Goal: Communication & Community: Answer question/provide support

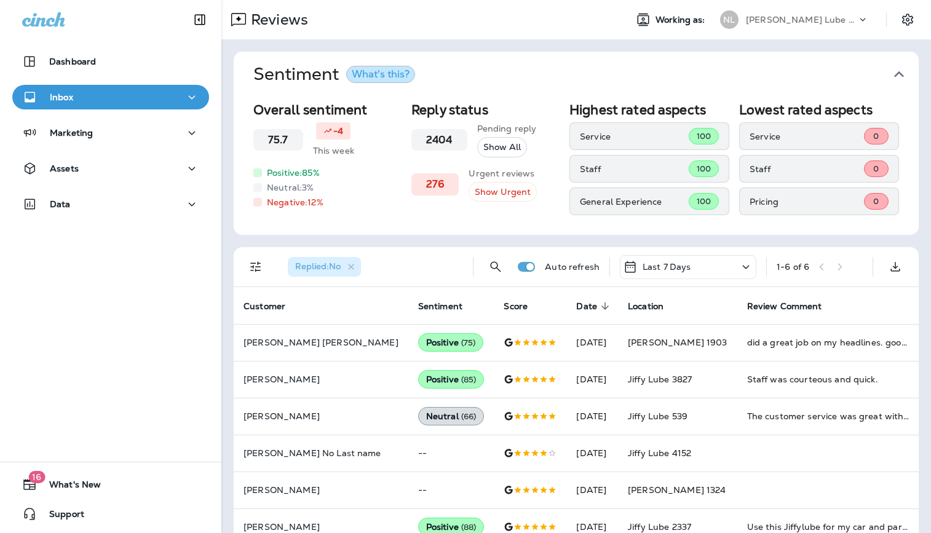
click at [787, 26] on div "[PERSON_NAME] Lube Centers, Inc" at bounding box center [801, 19] width 111 height 18
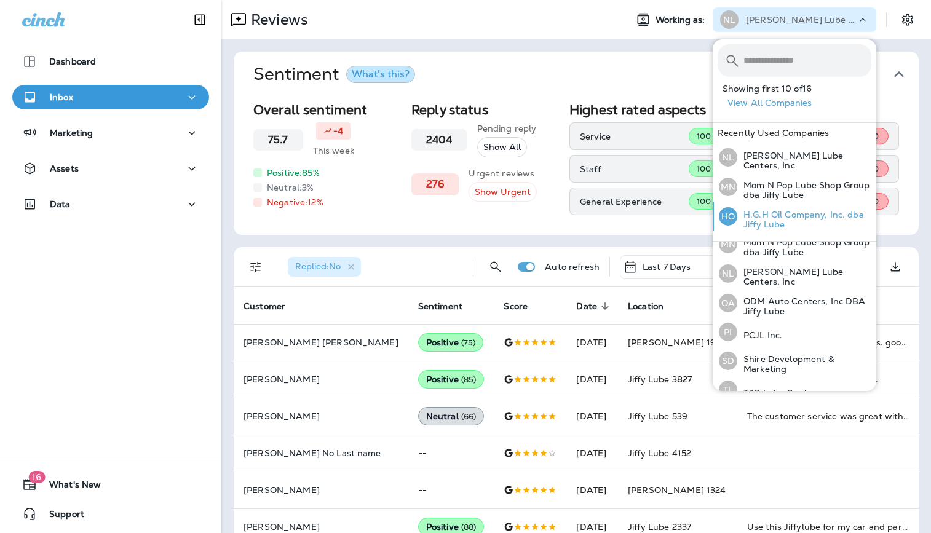
scroll to position [317, 0]
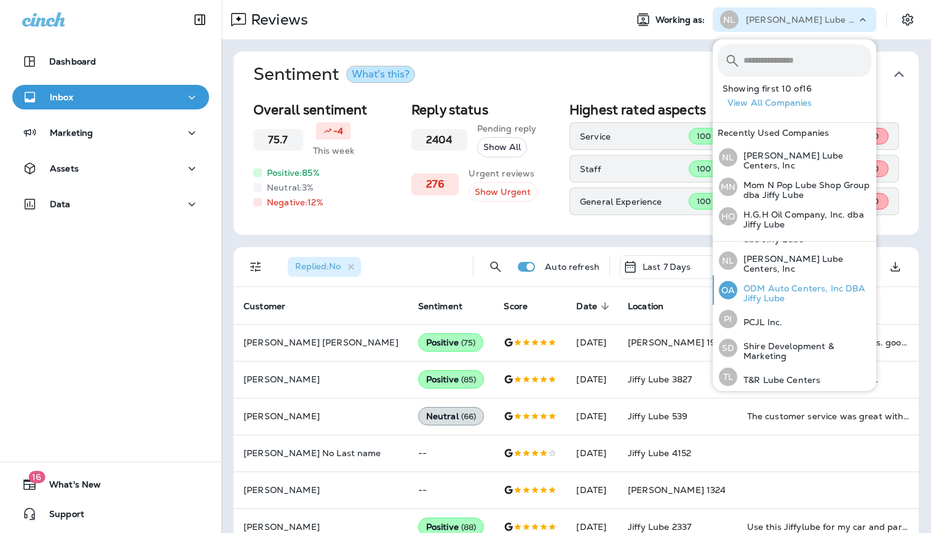
click at [783, 292] on p "ODM Auto Centers, Inc DBA Jiffy Lube" at bounding box center [804, 293] width 134 height 20
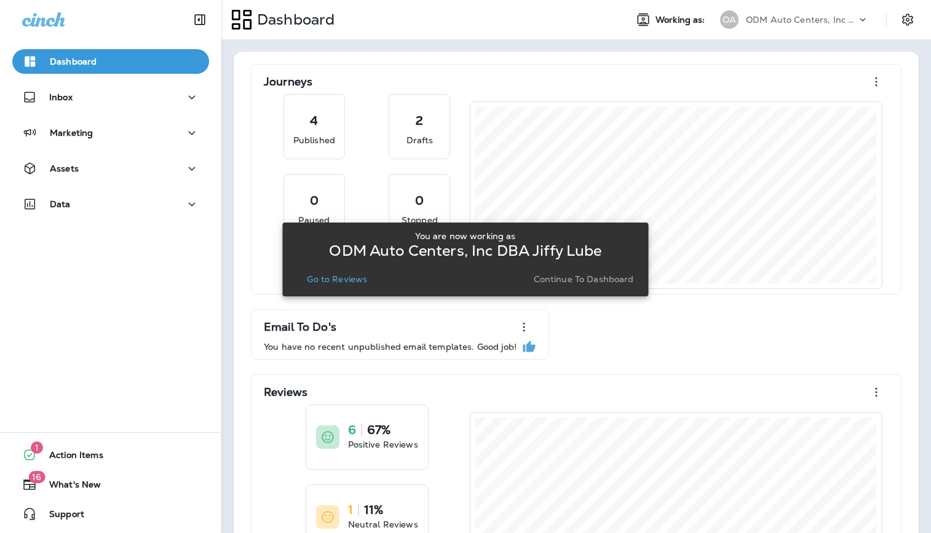
click at [332, 282] on p "Go to Reviews" at bounding box center [337, 279] width 60 height 10
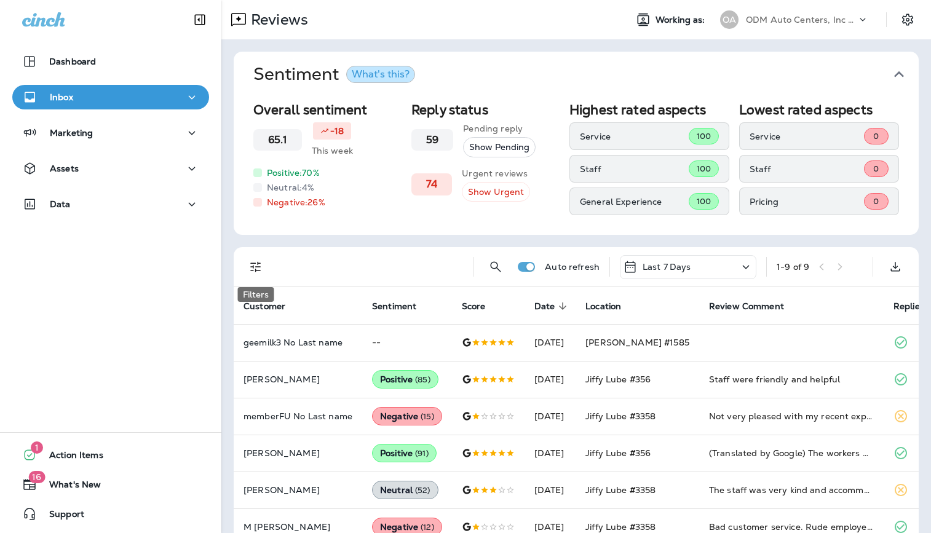
click at [259, 263] on icon "Filters" at bounding box center [255, 266] width 15 height 15
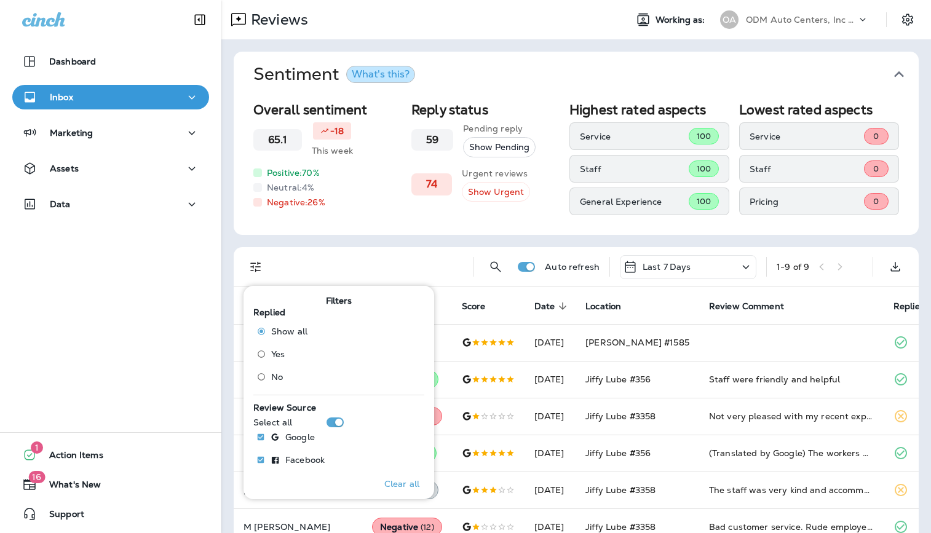
click at [274, 376] on span "No" at bounding box center [277, 377] width 12 height 10
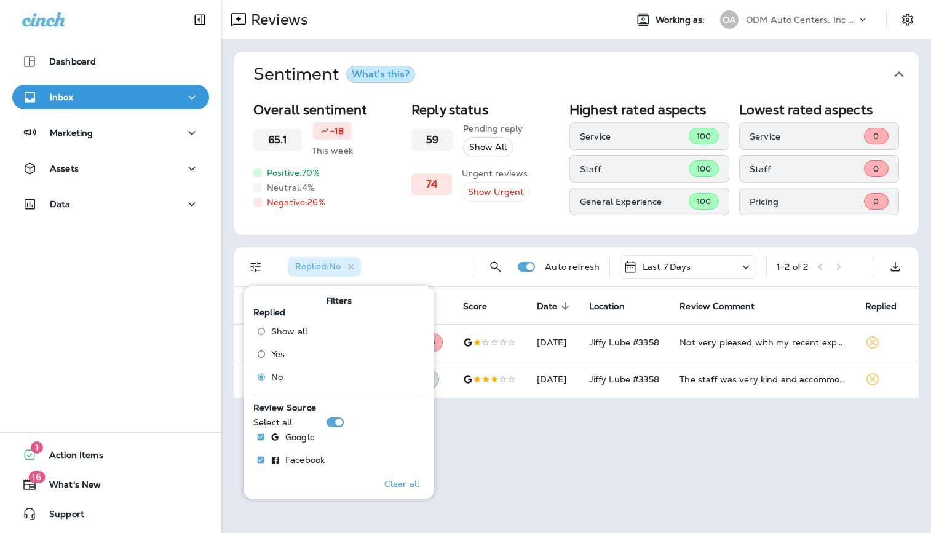
click at [578, 443] on div "Reviews Working as: OA ODM Auto Centers, Inc DBA Jiffy Lube Sentiment What's th…" at bounding box center [575, 266] width 709 height 533
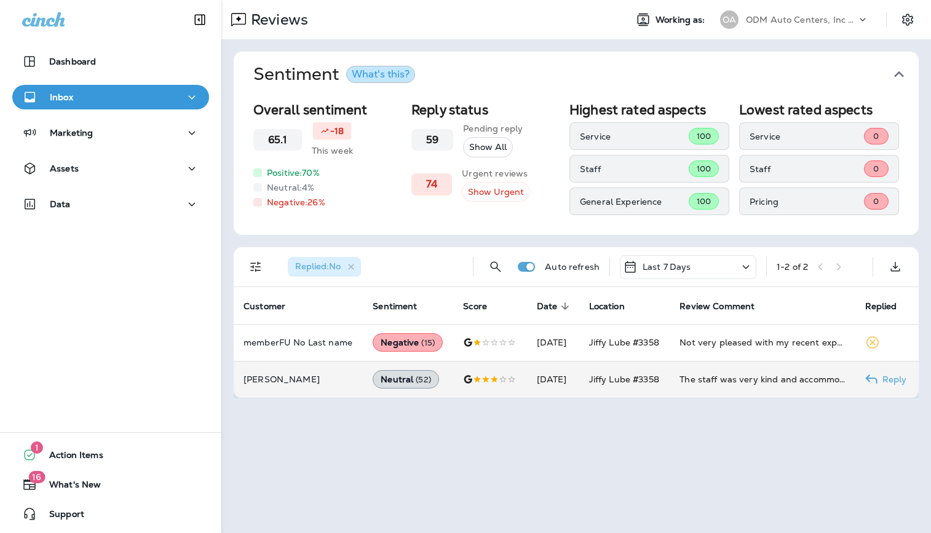
click at [618, 386] on td "Jiffy Lube #3358" at bounding box center [624, 379] width 91 height 37
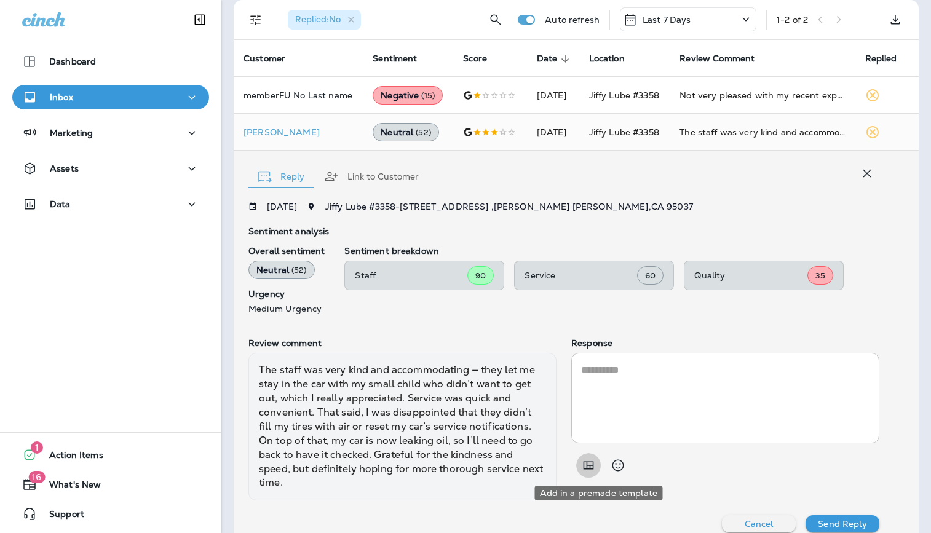
click at [593, 464] on icon "Add in a premade template" at bounding box center [588, 465] width 15 height 15
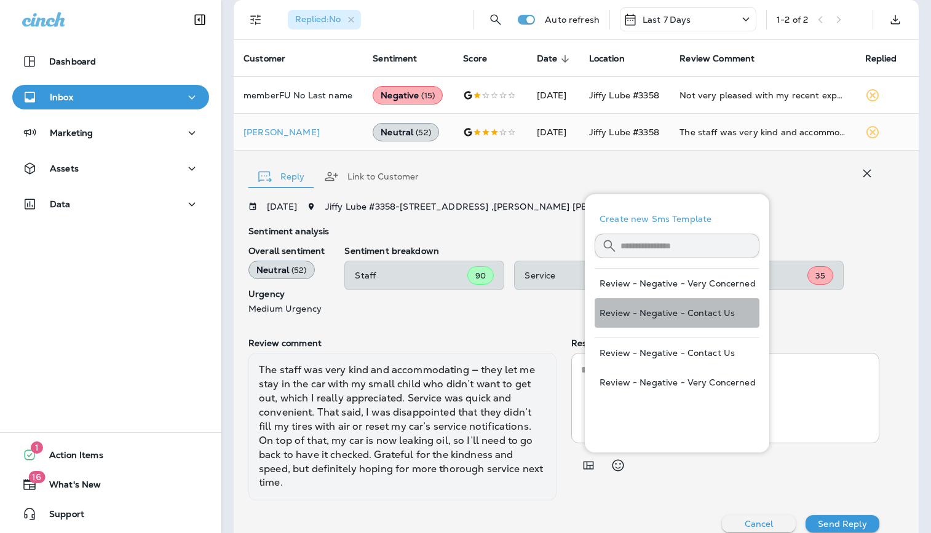
click at [648, 310] on button "Review - Negative - Contact Us" at bounding box center [676, 313] width 165 height 30
type textarea "**********"
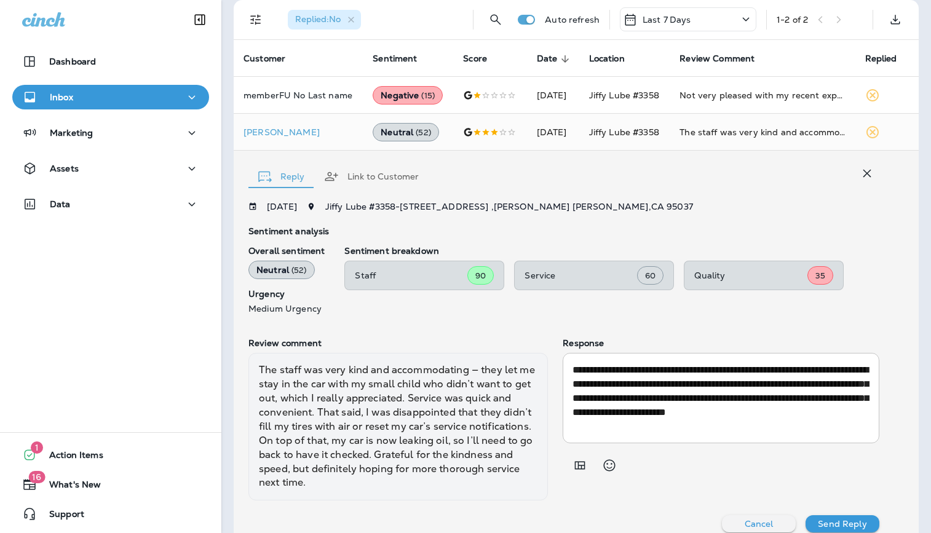
click at [862, 519] on p "Send Reply" at bounding box center [842, 524] width 49 height 10
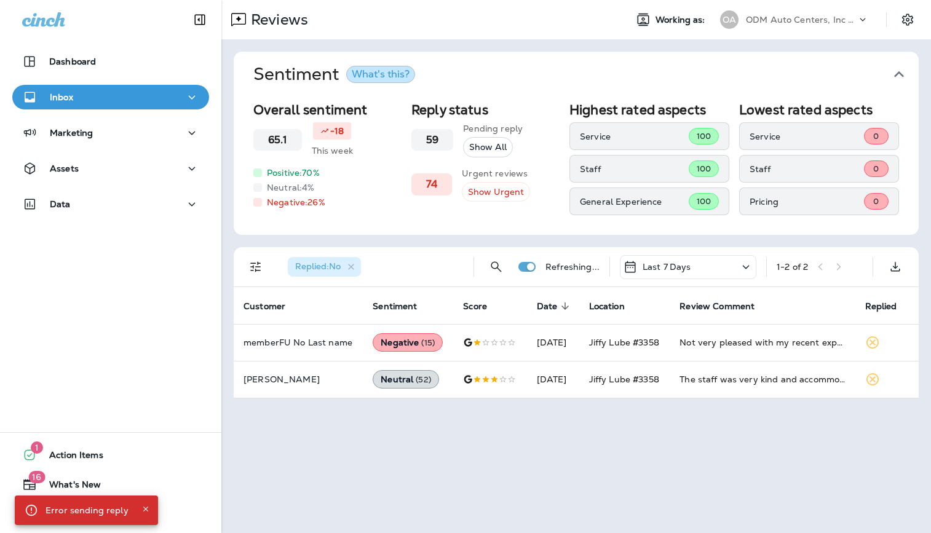
scroll to position [0, 0]
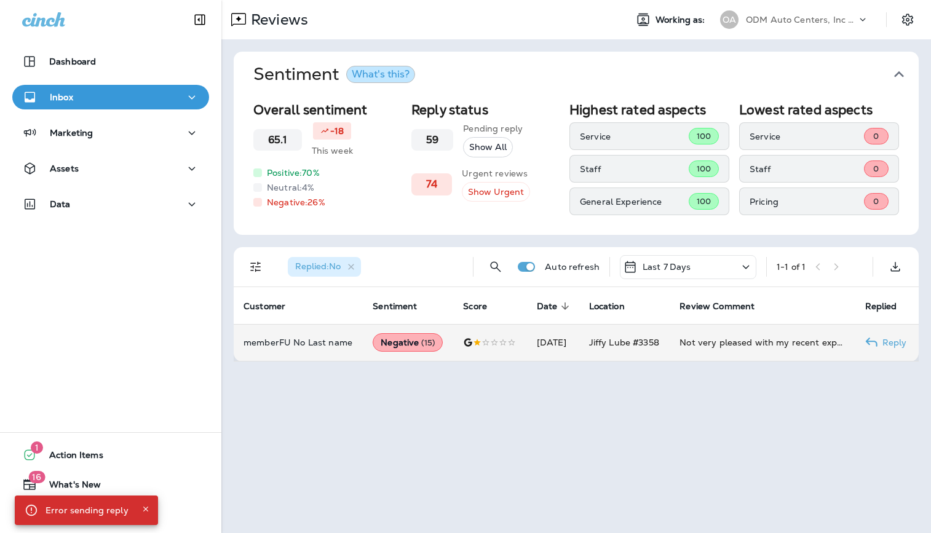
click at [727, 335] on td "Not very pleased with my recent experience [DOMAIN_NAME] seems that this establ…" at bounding box center [761, 342] width 185 height 37
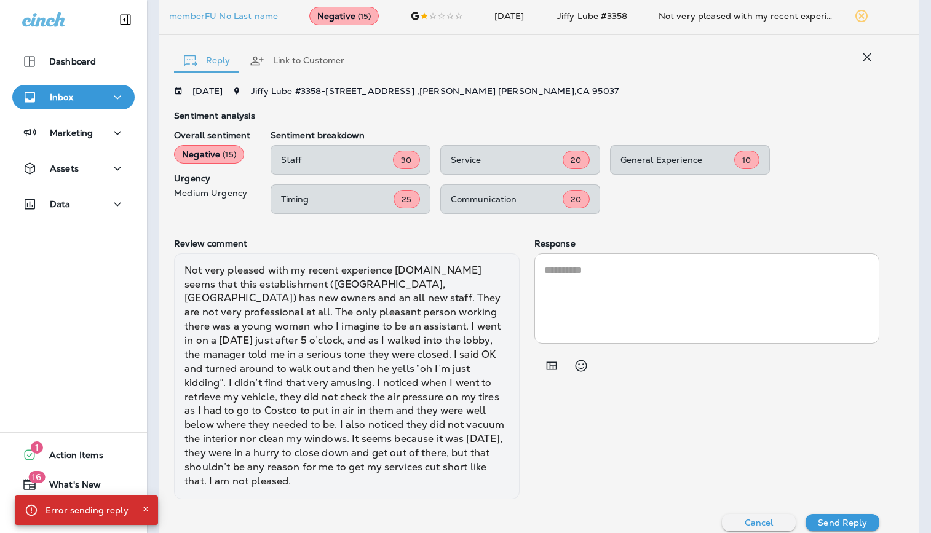
scroll to position [325, 0]
click at [554, 364] on icon "Add in a premade template" at bounding box center [551, 365] width 15 height 15
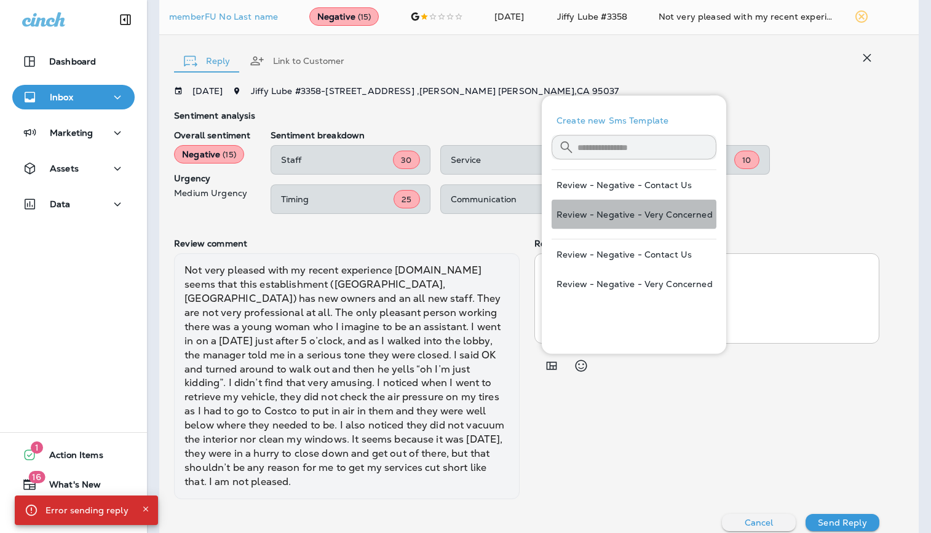
click at [646, 211] on button "Review - Negative - Very Concerned" at bounding box center [633, 215] width 165 height 30
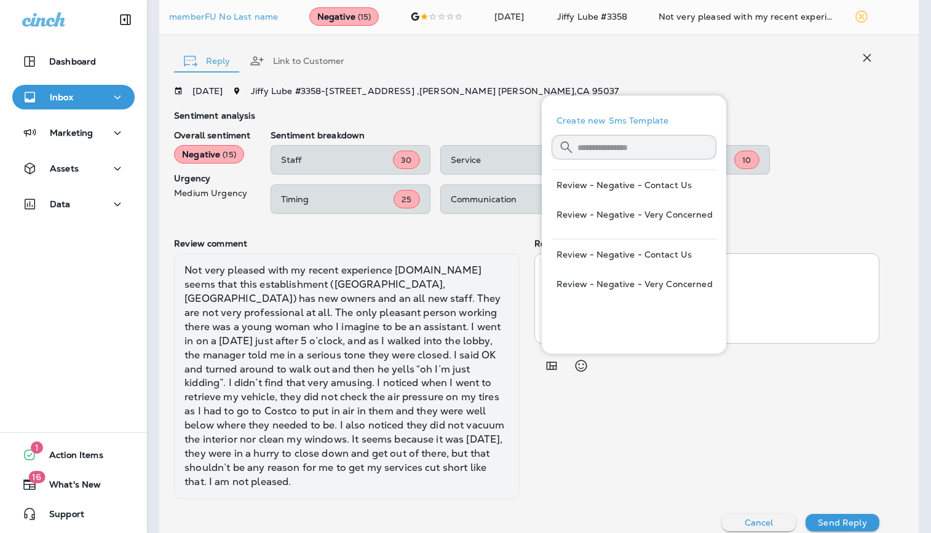
type textarea "**********"
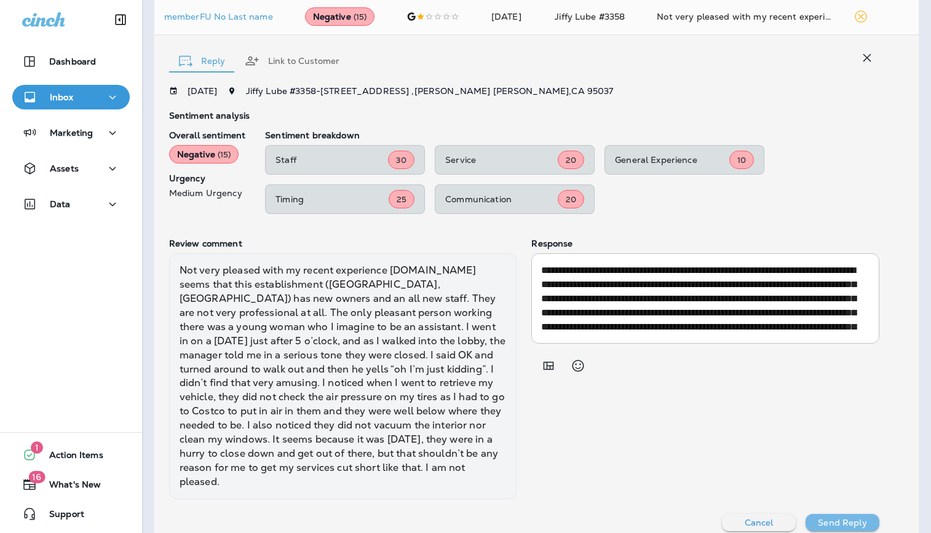
click at [847, 518] on p "Send Reply" at bounding box center [842, 523] width 49 height 10
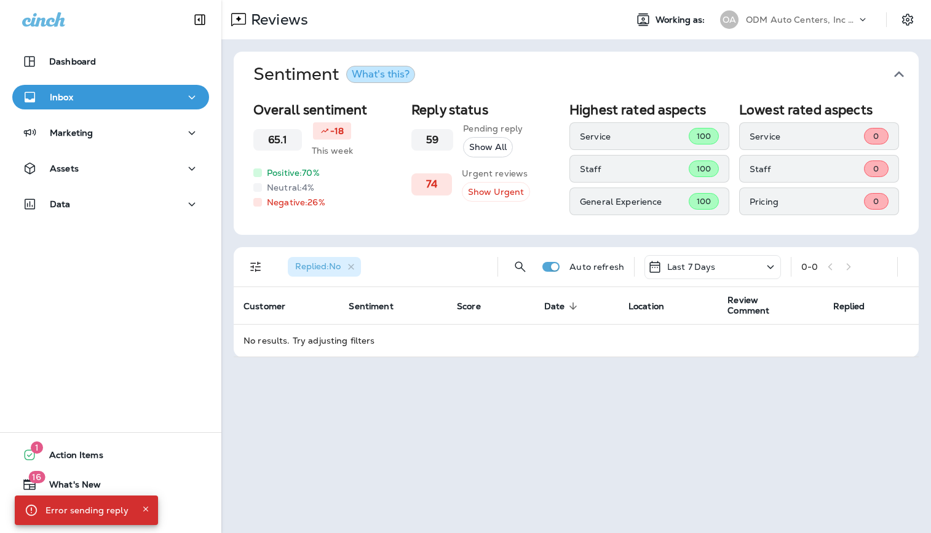
click at [822, 17] on p "ODM Auto Centers, Inc DBA Jiffy Lube" at bounding box center [801, 20] width 111 height 10
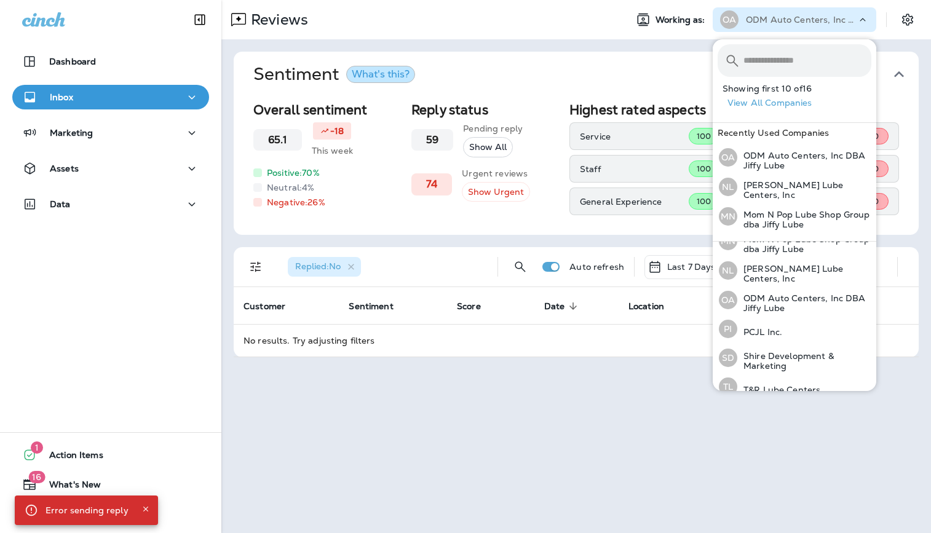
scroll to position [317, 0]
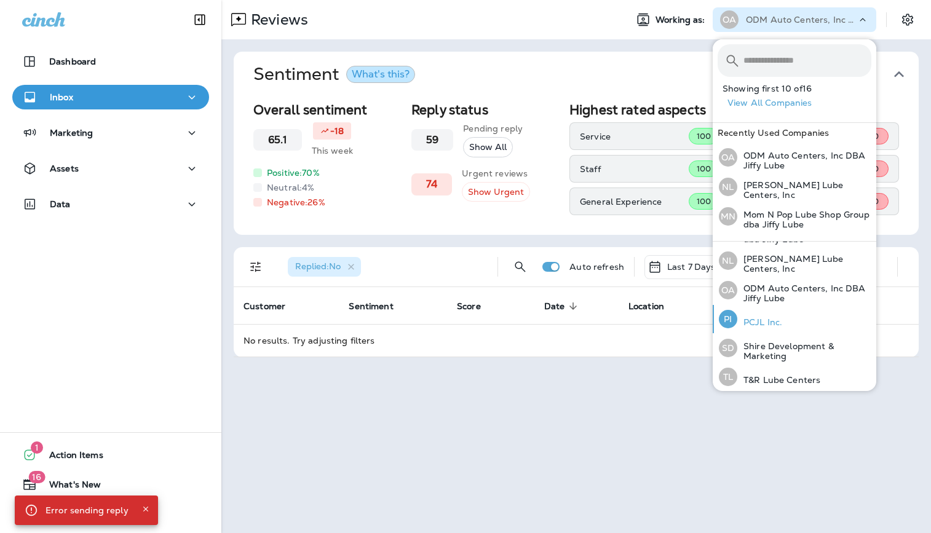
click at [775, 311] on div "PI PCJL Inc." at bounding box center [750, 319] width 73 height 28
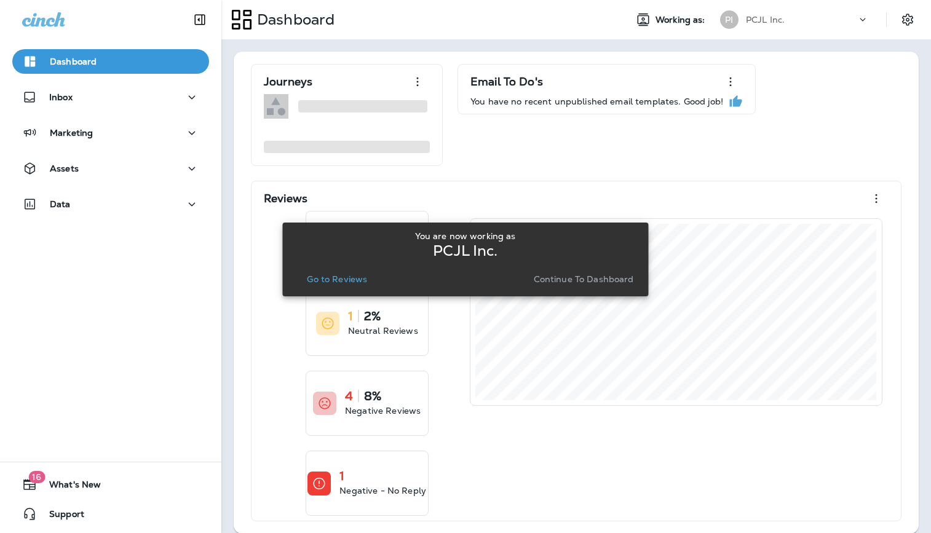
click at [341, 283] on p "Go to Reviews" at bounding box center [337, 279] width 60 height 10
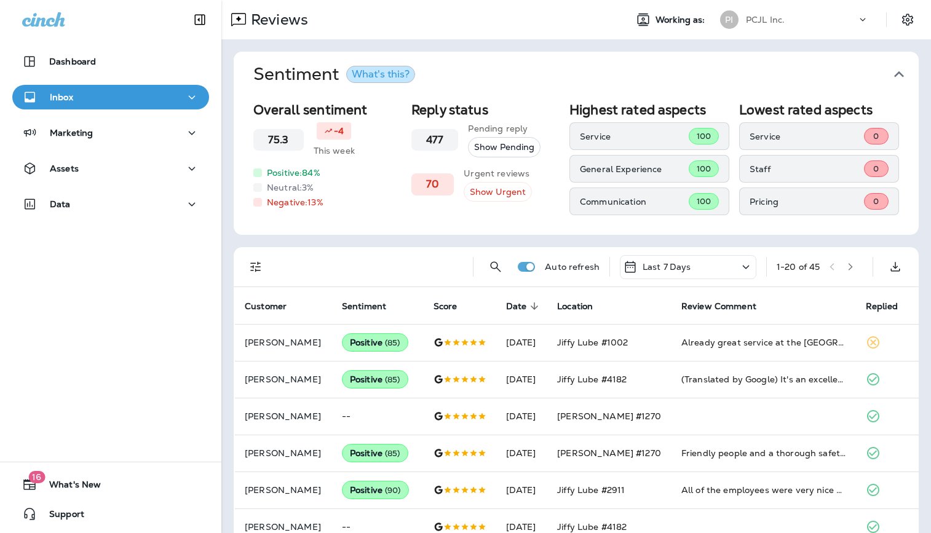
scroll to position [1, 0]
click at [267, 262] on button "Filters" at bounding box center [255, 266] width 25 height 25
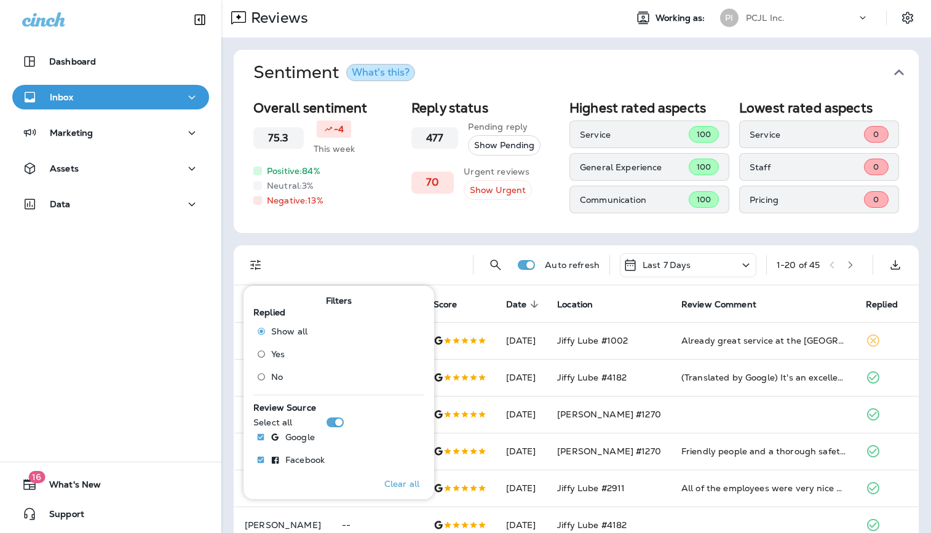
scroll to position [0, 0]
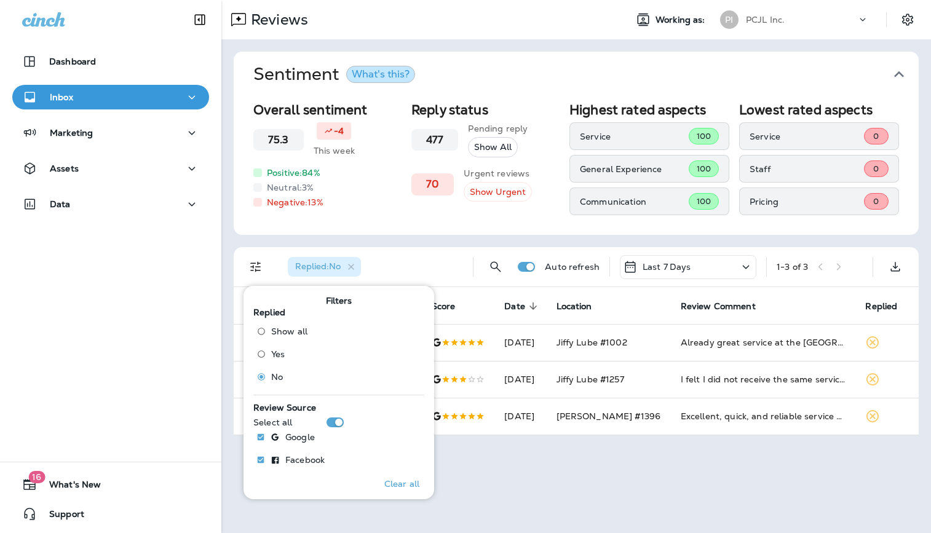
click at [541, 211] on div "Reply status 477 Pending reply Show All 70 Urgent reviews Show Urgent" at bounding box center [485, 158] width 148 height 113
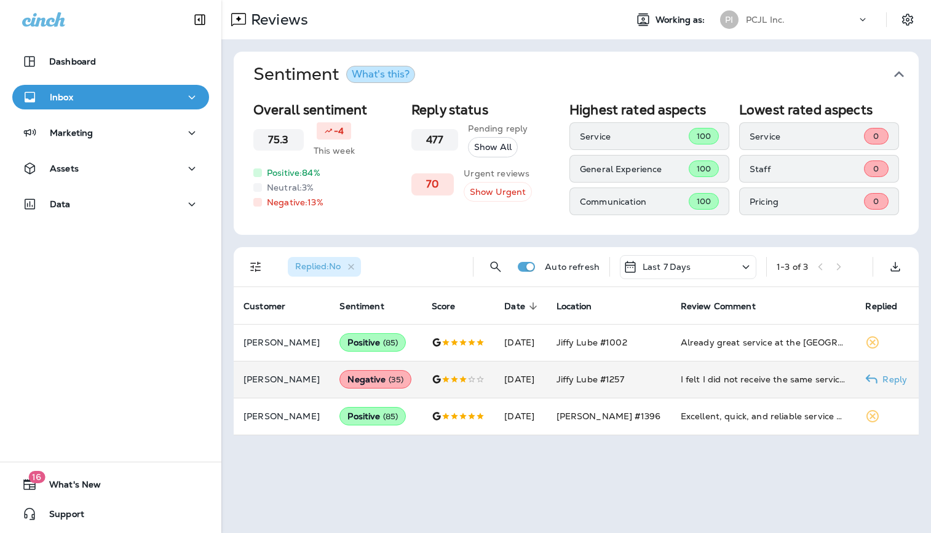
click at [546, 383] on td "[DATE]" at bounding box center [520, 379] width 52 height 37
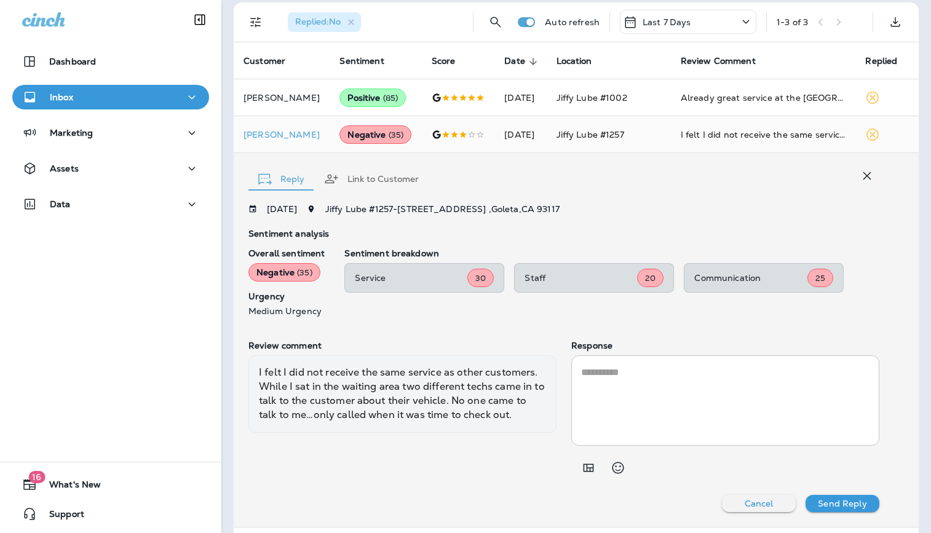
scroll to position [242, 0]
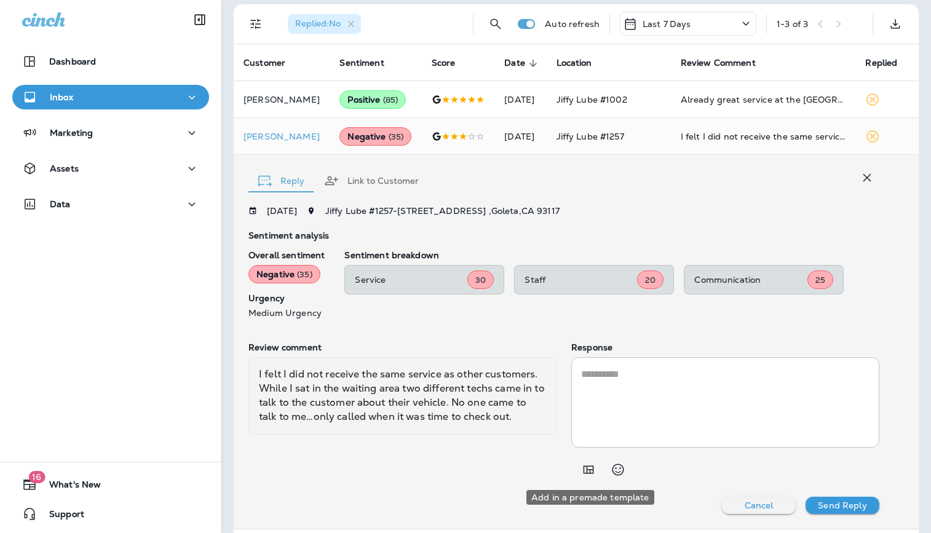
click at [583, 468] on icon "Add in a premade template" at bounding box center [588, 470] width 10 height 8
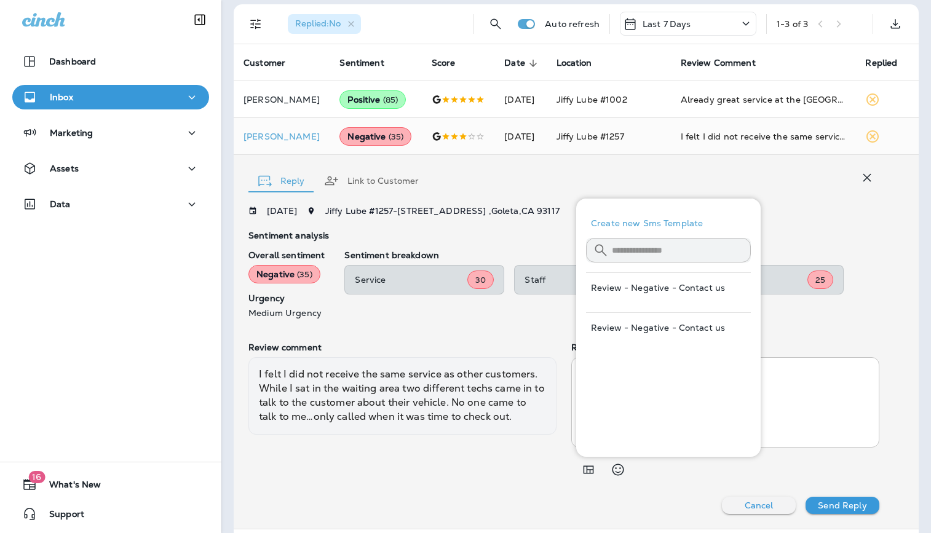
click at [639, 304] on hr at bounding box center [668, 307] width 165 height 10
click at [646, 288] on button "Review - Negative - Contact us" at bounding box center [668, 288] width 165 height 30
type textarea "**********"
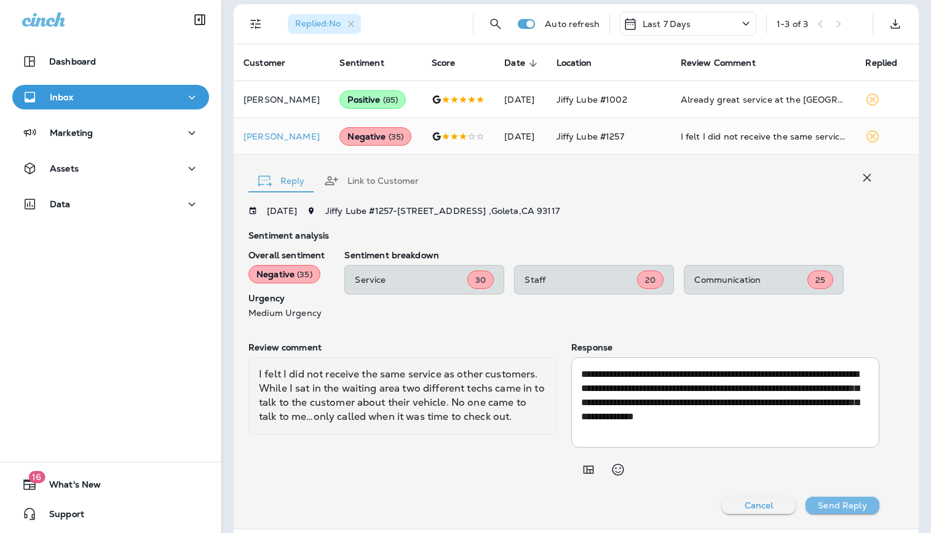
click at [840, 503] on p "Send Reply" at bounding box center [842, 505] width 49 height 10
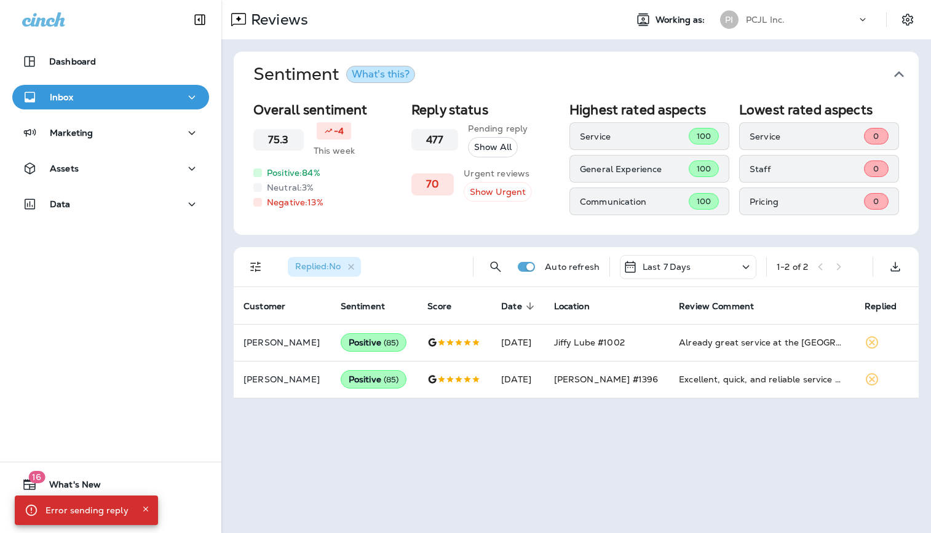
click at [779, 20] on p "PCJL Inc." at bounding box center [765, 20] width 39 height 10
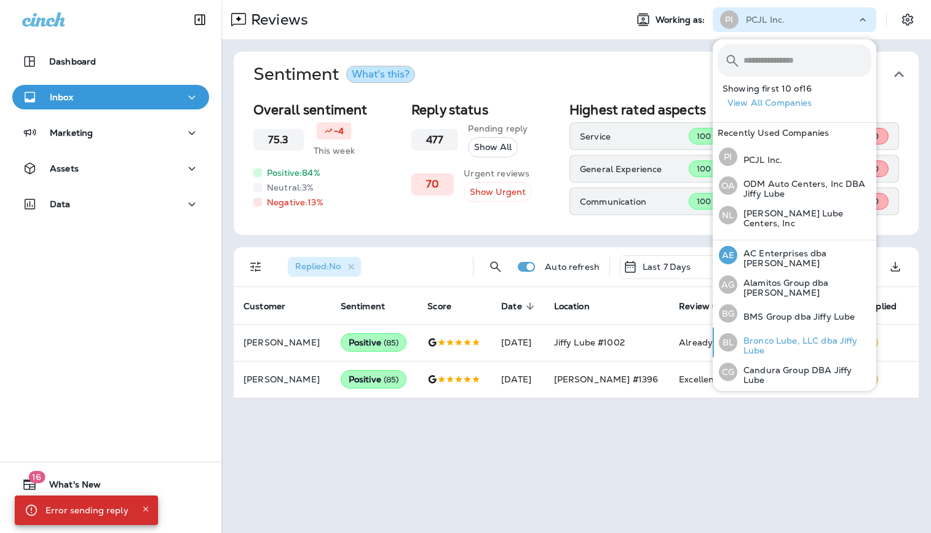
scroll to position [315, 0]
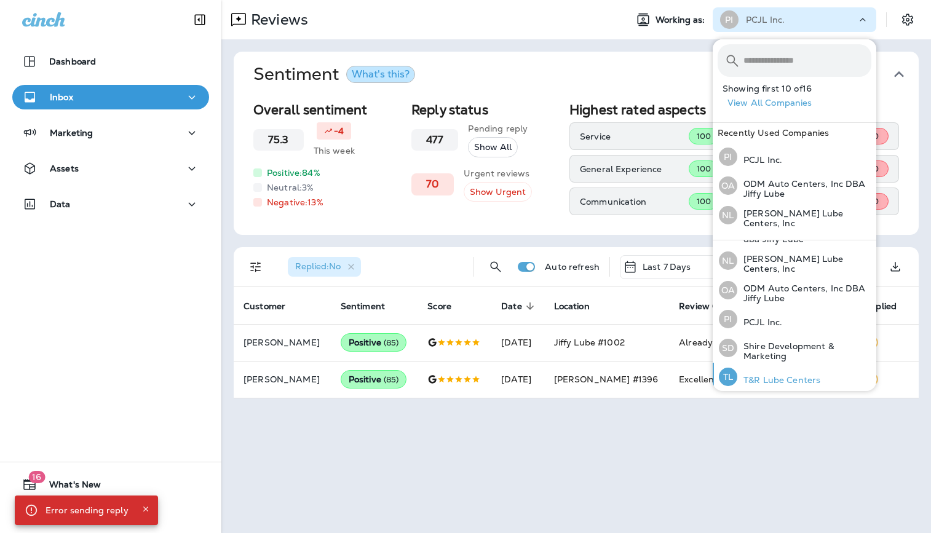
click at [799, 375] on p "T&R Lube Centers" at bounding box center [778, 380] width 83 height 10
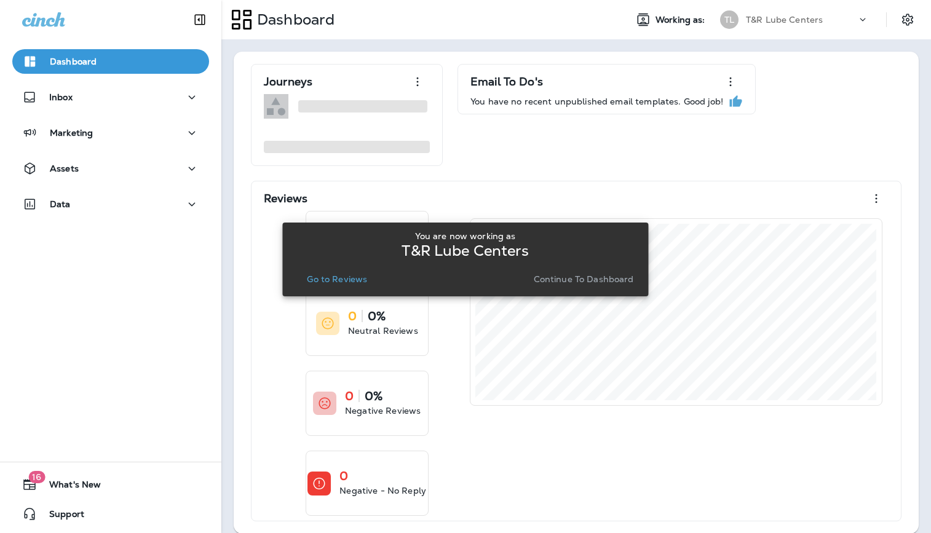
click at [352, 277] on p "Go to Reviews" at bounding box center [337, 279] width 60 height 10
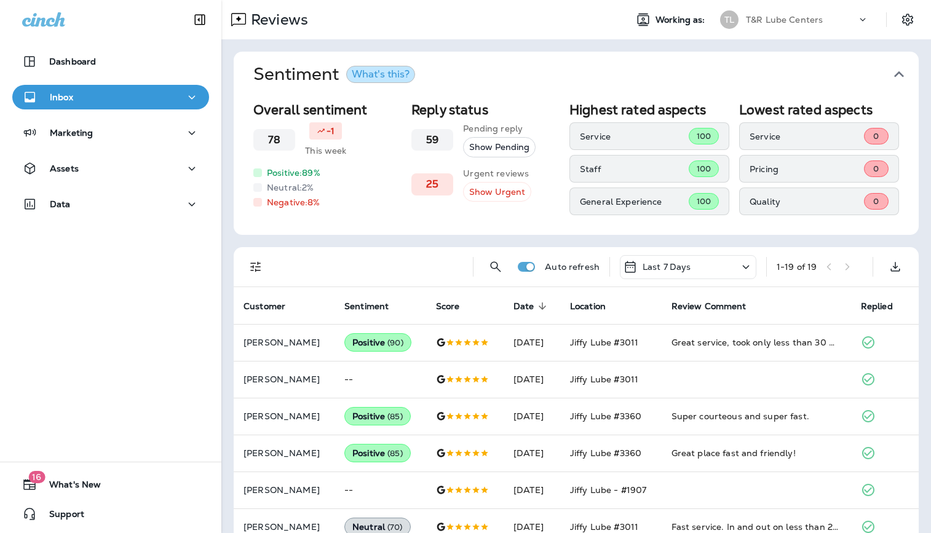
click at [253, 266] on icon "Filters" at bounding box center [255, 267] width 10 height 10
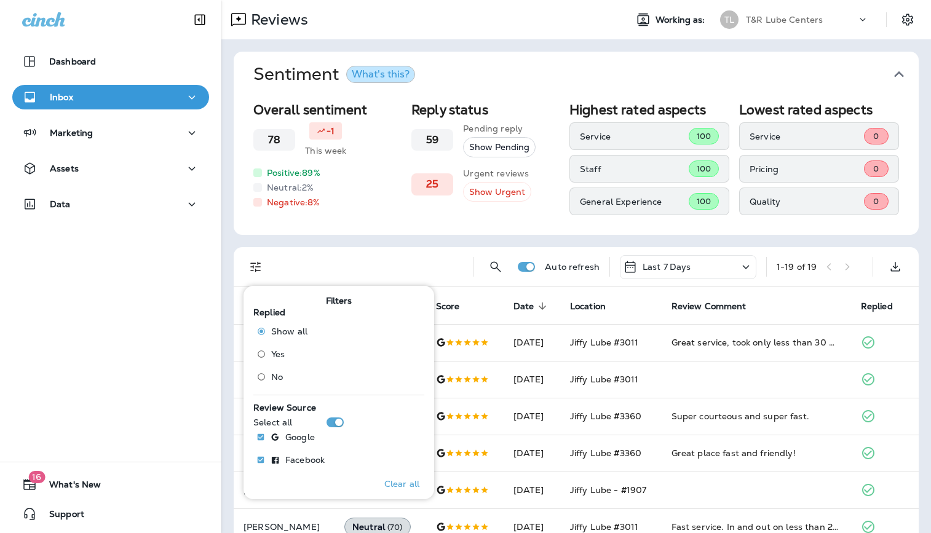
click at [279, 384] on label "No" at bounding box center [279, 377] width 56 height 20
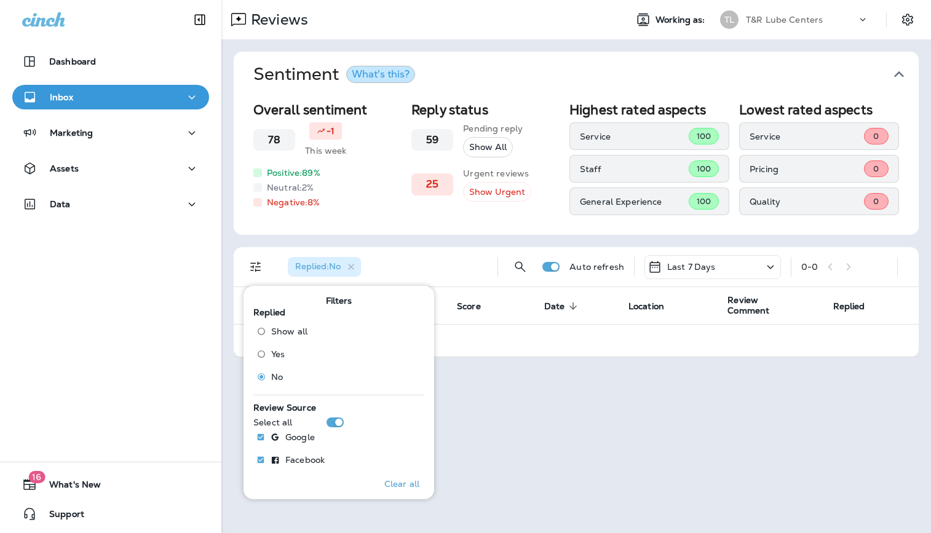
click at [623, 398] on div "Reviews Working as: TL T&R Lube Centers Sentiment What's this? Overall sentimen…" at bounding box center [575, 266] width 709 height 533
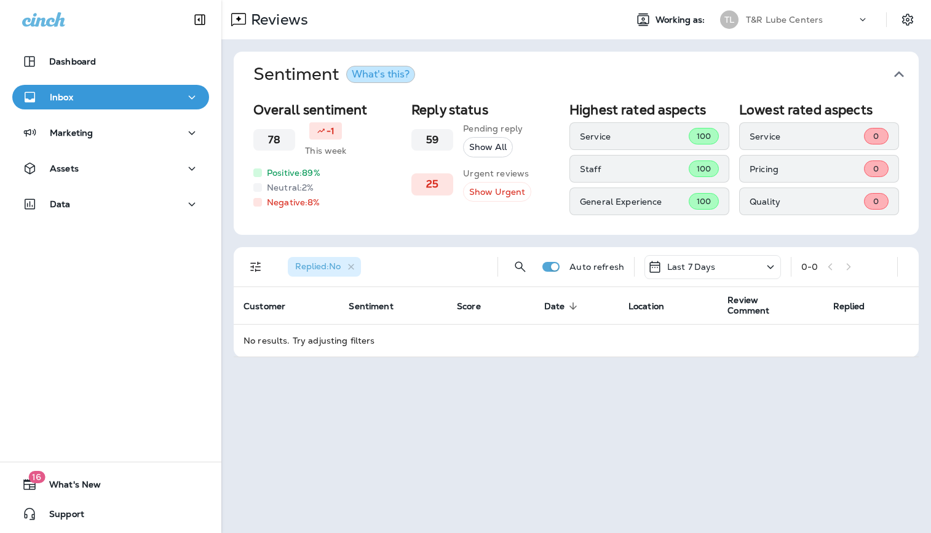
click at [773, 23] on p "T&R Lube Centers" at bounding box center [784, 20] width 77 height 10
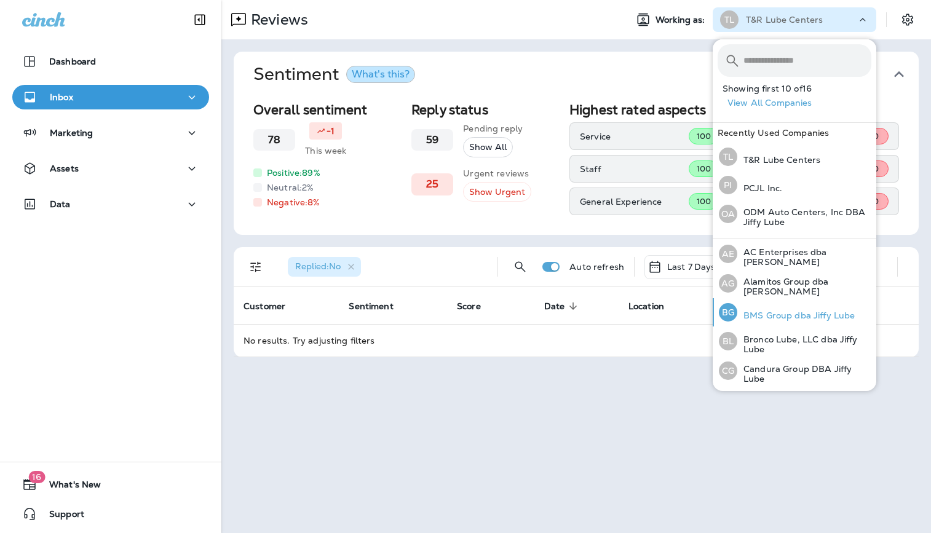
scroll to position [34, 0]
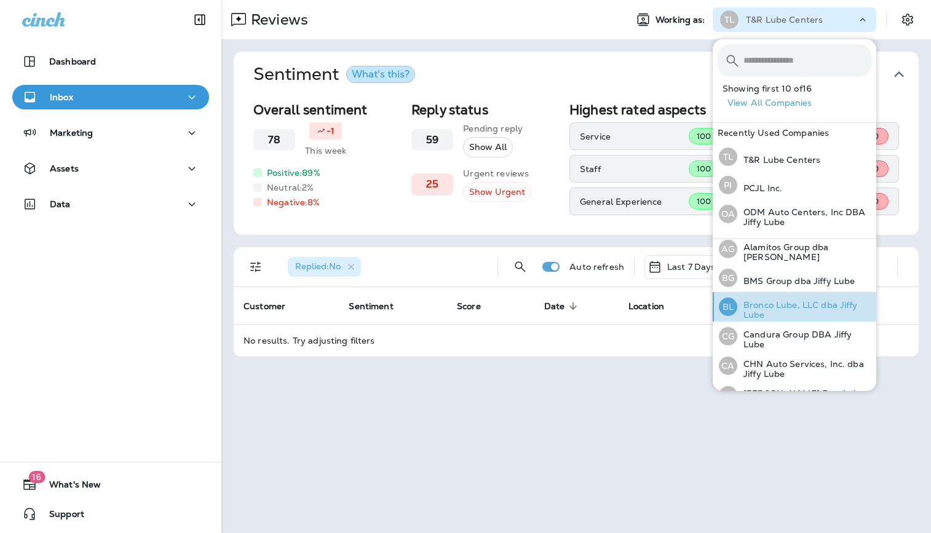
click at [767, 306] on p "Bronco Lube, LLC dba Jiffy Lube" at bounding box center [804, 310] width 134 height 20
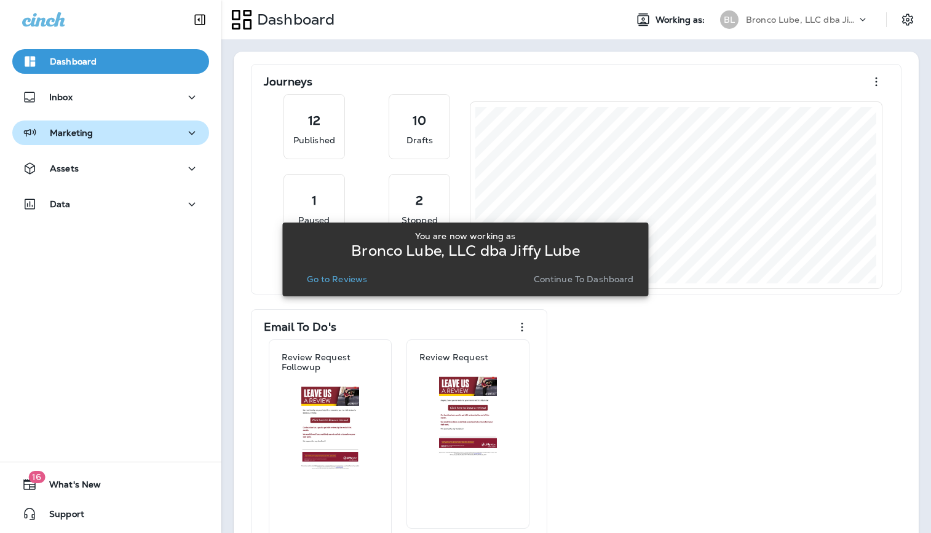
click at [92, 130] on div "Marketing" at bounding box center [110, 132] width 177 height 15
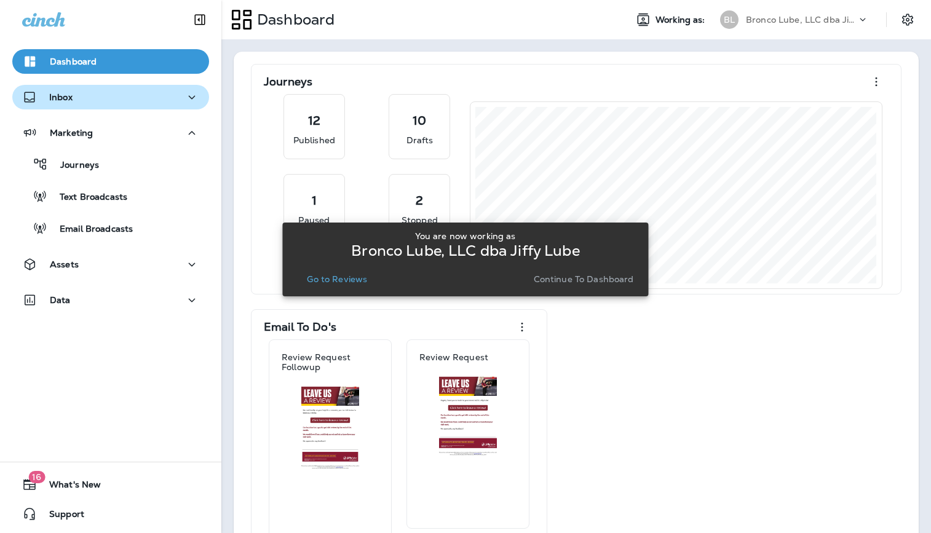
click at [92, 100] on div "Inbox" at bounding box center [110, 97] width 177 height 15
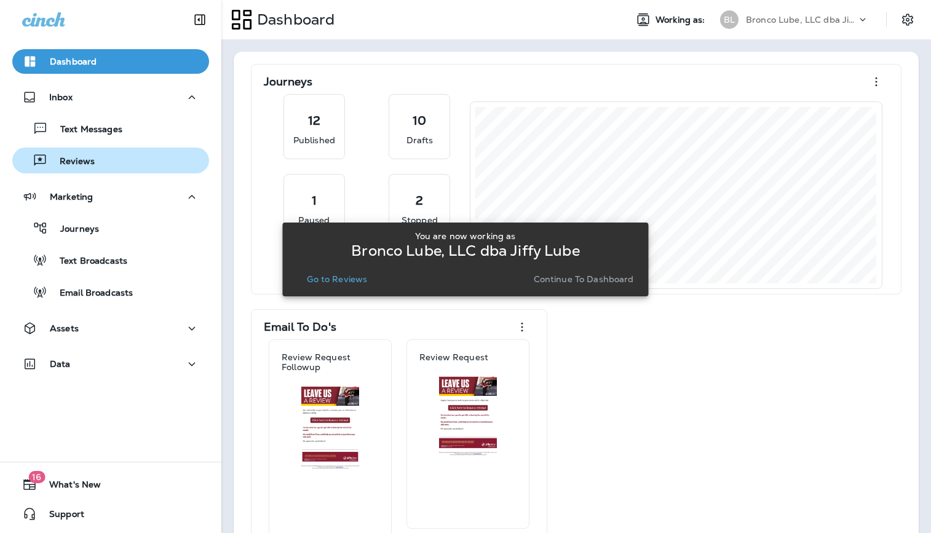
click at [71, 162] on p "Reviews" at bounding box center [70, 162] width 47 height 12
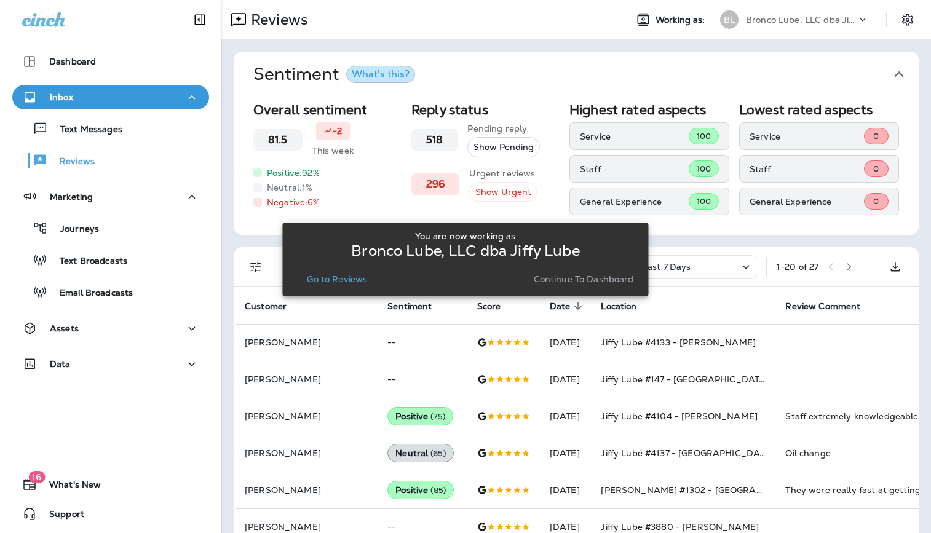
click at [351, 282] on p "Go to Reviews" at bounding box center [337, 279] width 60 height 10
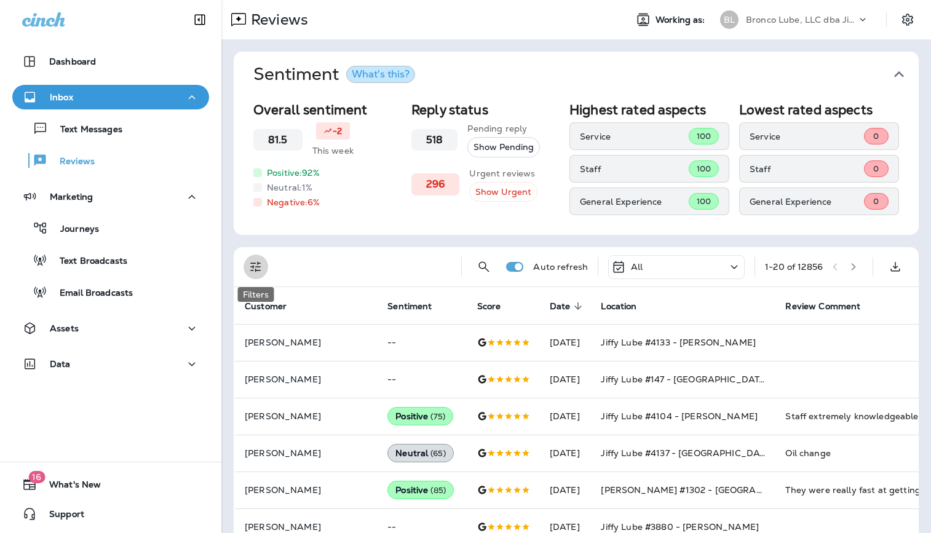
click at [258, 270] on icon "Filters" at bounding box center [255, 266] width 15 height 15
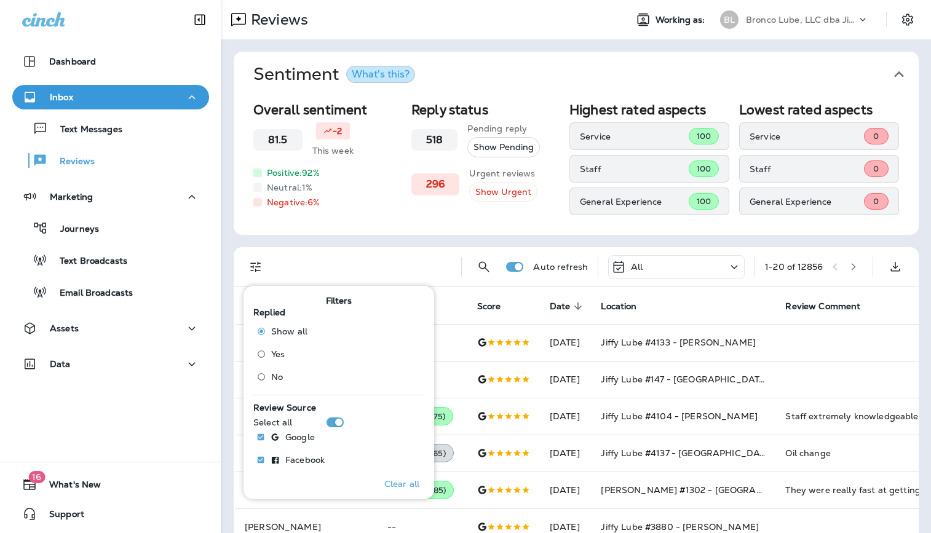
click at [272, 378] on span "No" at bounding box center [277, 377] width 12 height 10
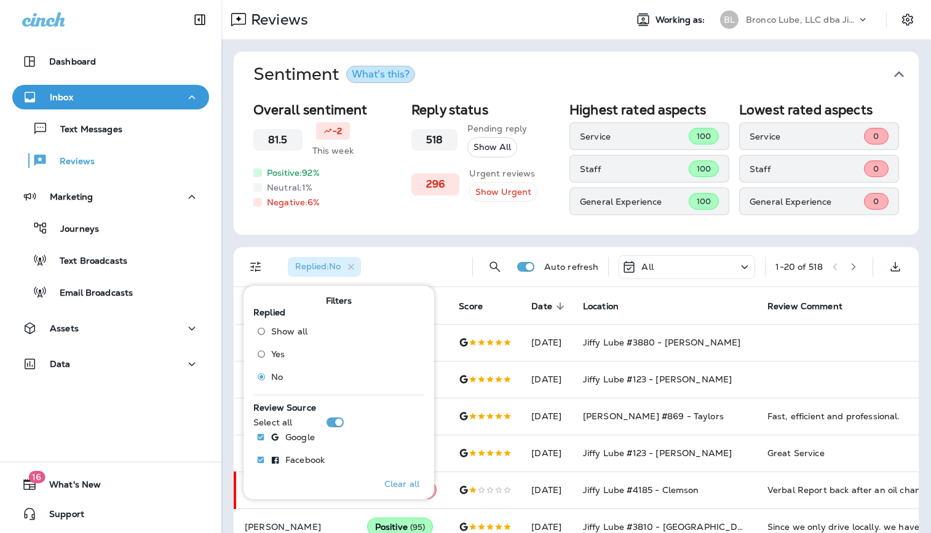
click at [480, 228] on div "Overall sentiment 81.5 -2 This week Positive: 92 % Neutral: 1 % Negative: 6 % R…" at bounding box center [576, 166] width 685 height 138
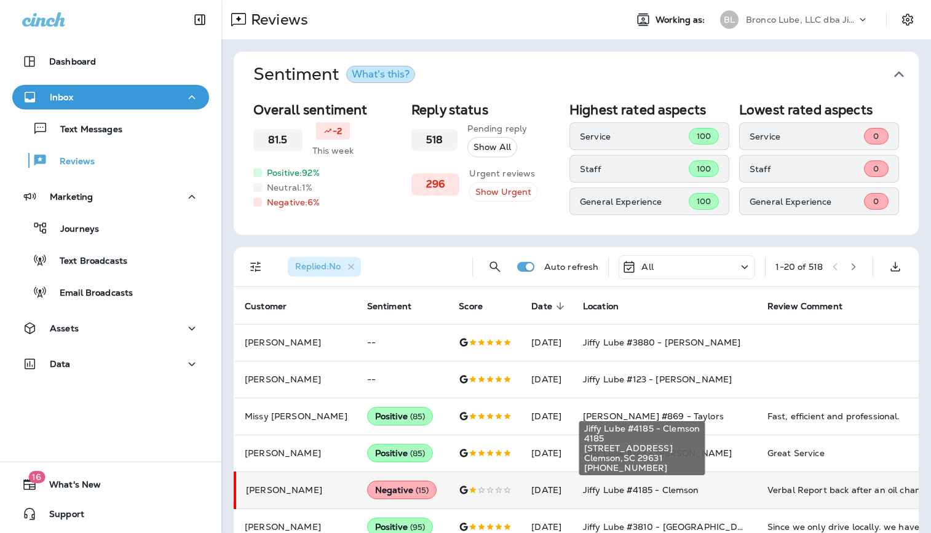
click at [687, 480] on div "Jiffy Lube #4185 - Clemson 4185 [STREET_ADDRESS] Clemson , SC 29631 [PHONE_NUMB…" at bounding box center [642, 452] width 128 height 64
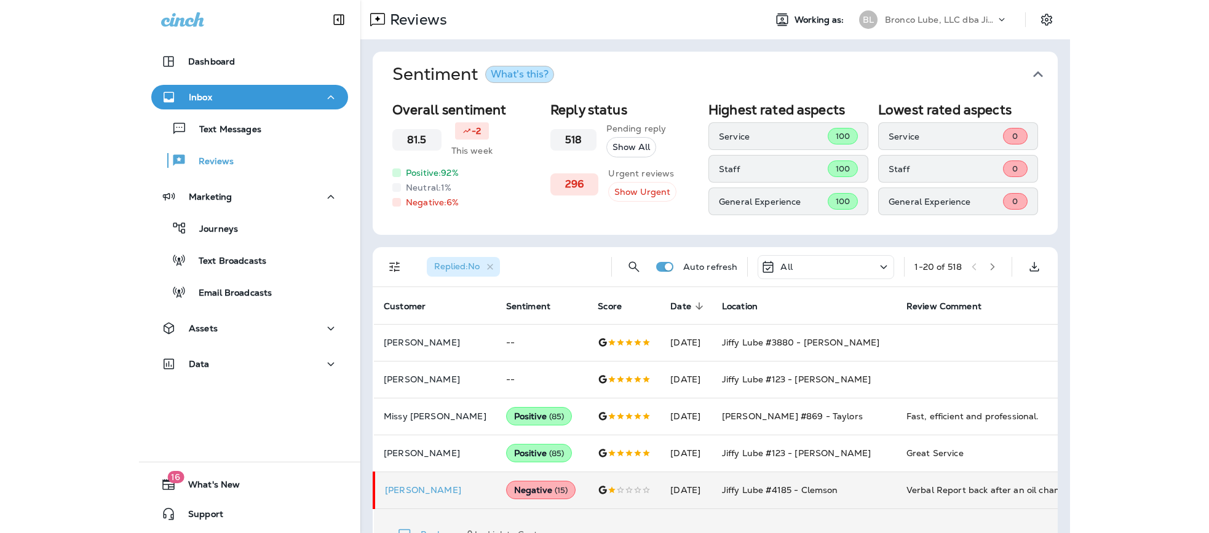
scroll to position [357, 0]
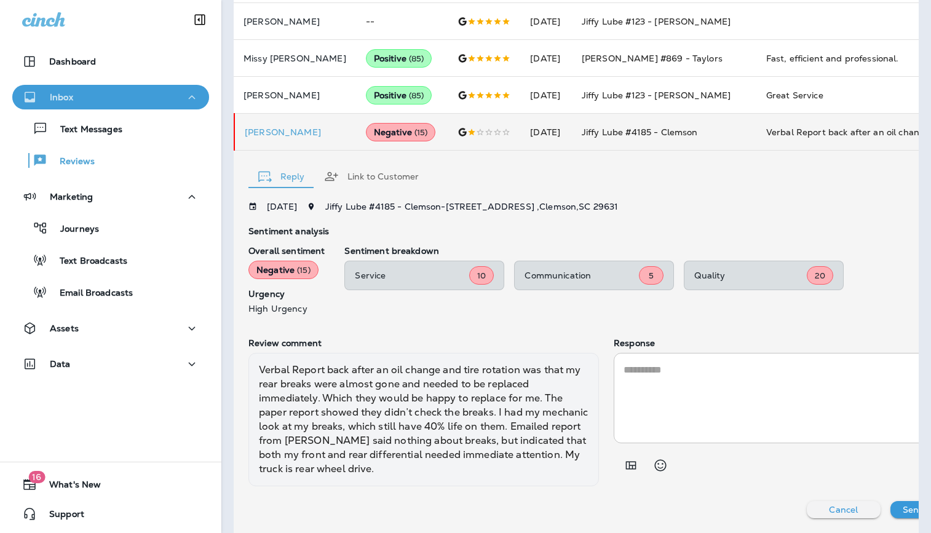
click at [90, 98] on div "Inbox" at bounding box center [110, 97] width 177 height 15
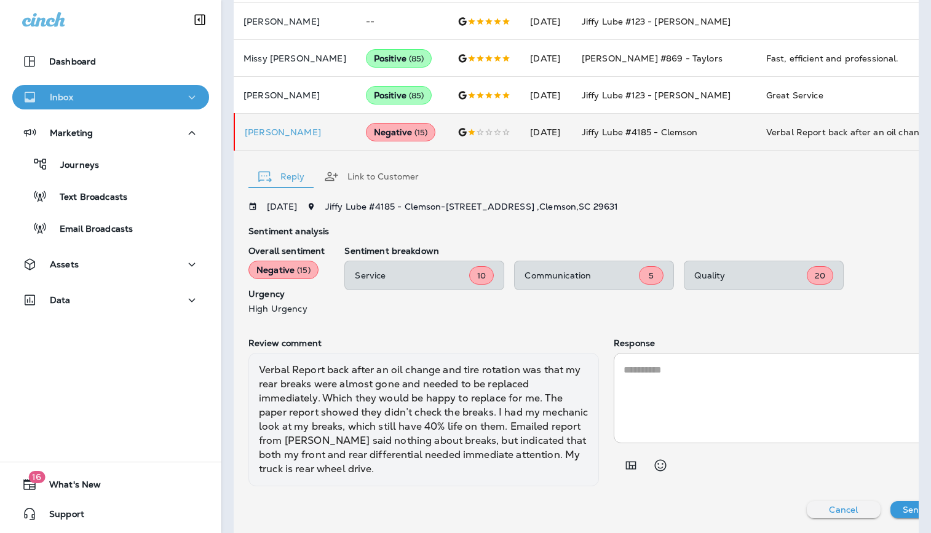
click at [53, 100] on p "Inbox" at bounding box center [61, 97] width 23 height 10
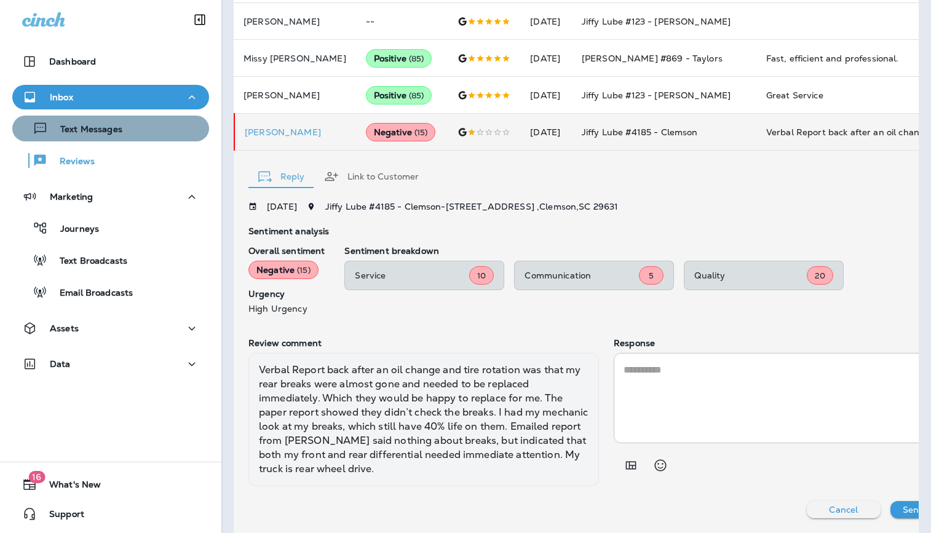
click at [129, 138] on button "Text Messages" at bounding box center [110, 129] width 197 height 26
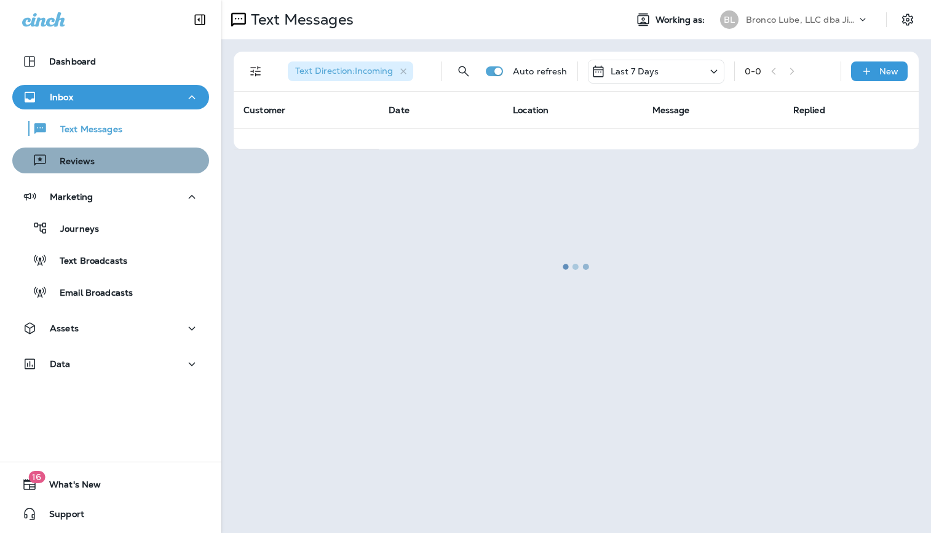
click at [96, 164] on div "Reviews" at bounding box center [110, 160] width 187 height 18
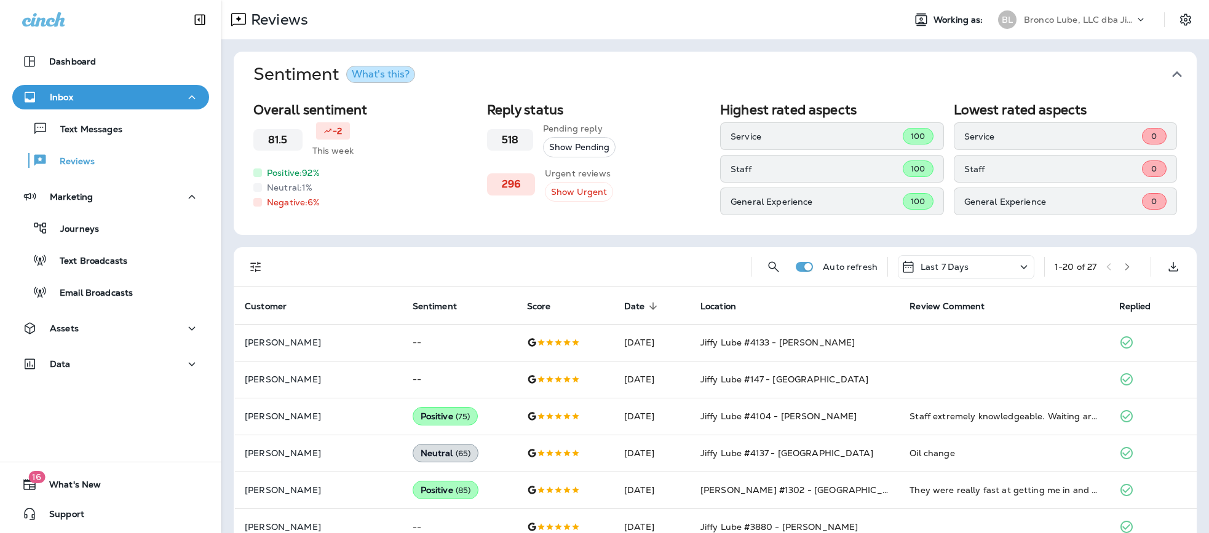
click at [259, 264] on icon "Filters" at bounding box center [255, 266] width 15 height 15
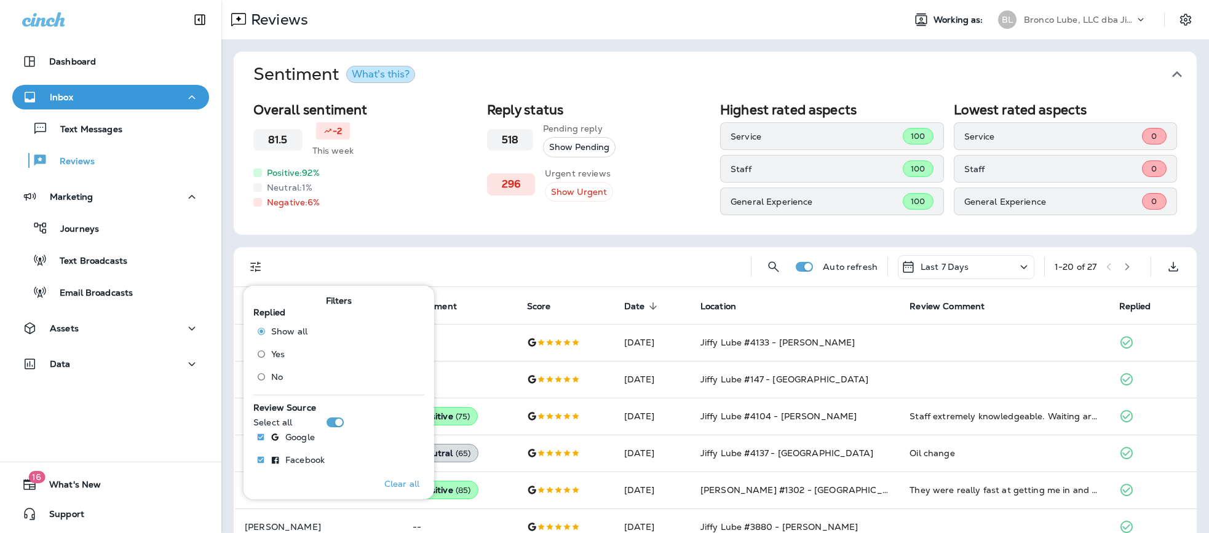
click at [272, 378] on span "No" at bounding box center [277, 377] width 12 height 10
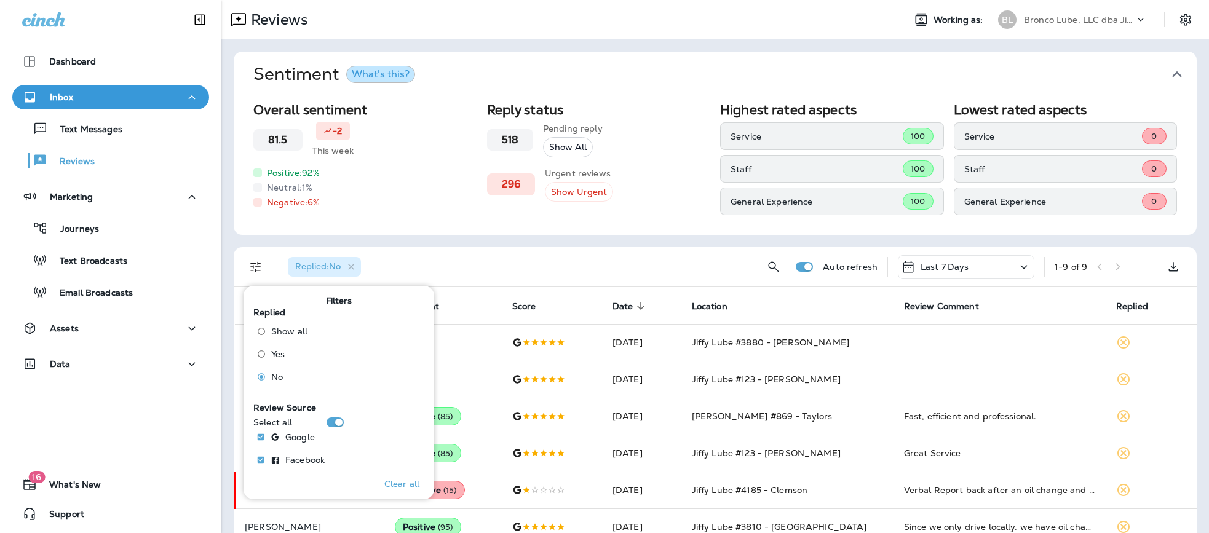
click at [618, 243] on div "Sentiment What's this? Overall sentiment 81.5 -2 This week Positive: 92 % Neutr…" at bounding box center [714, 353] width 987 height 629
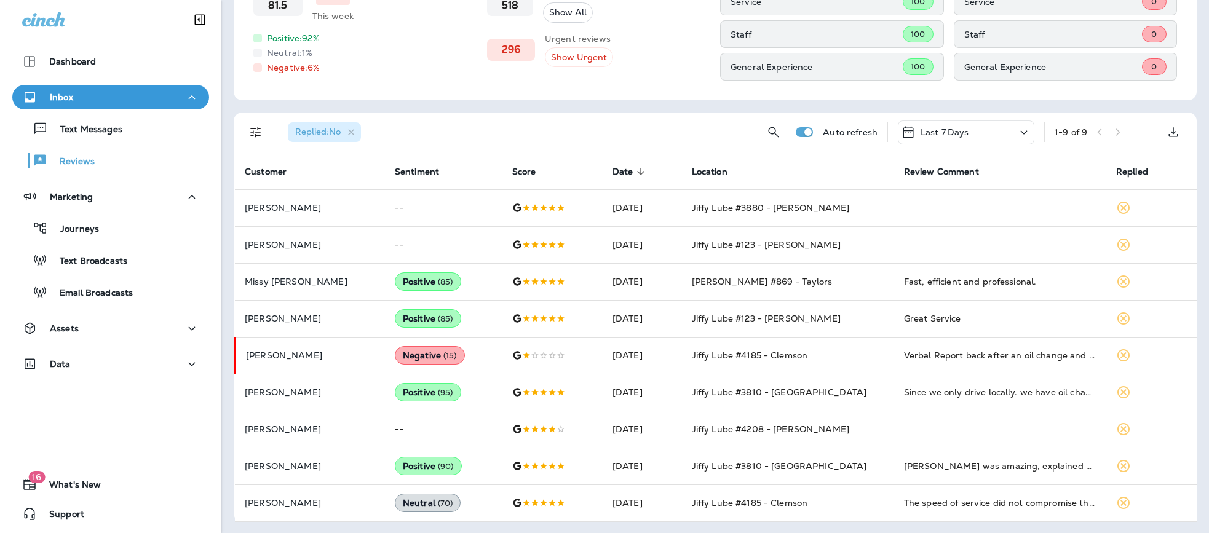
scroll to position [134, 0]
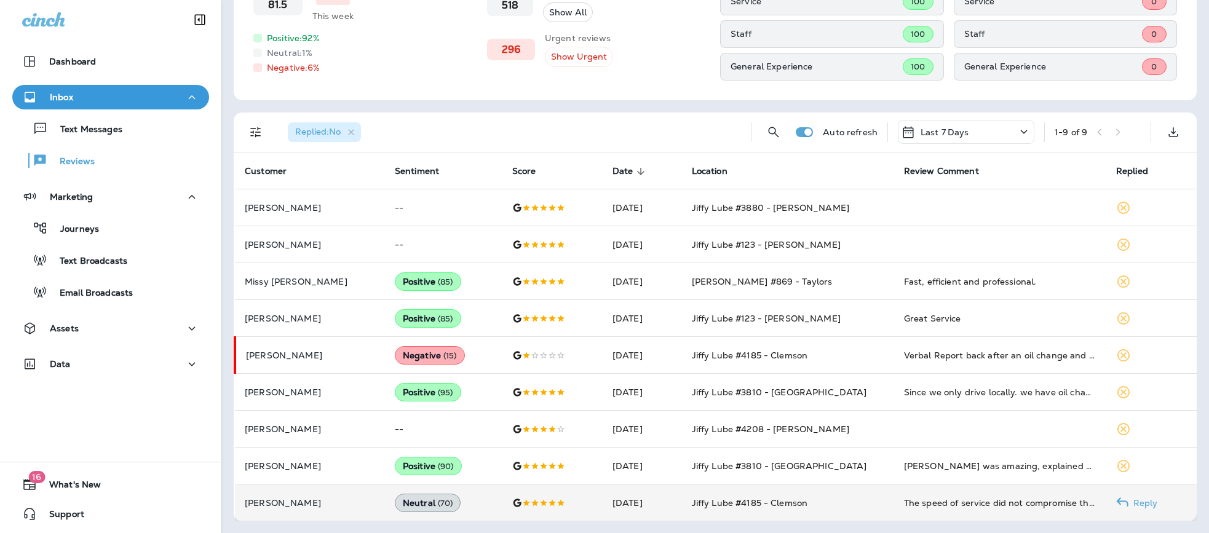
click at [930, 508] on td "The speed of service did not compromise the quality of the work done for me. Th…" at bounding box center [1000, 502] width 212 height 37
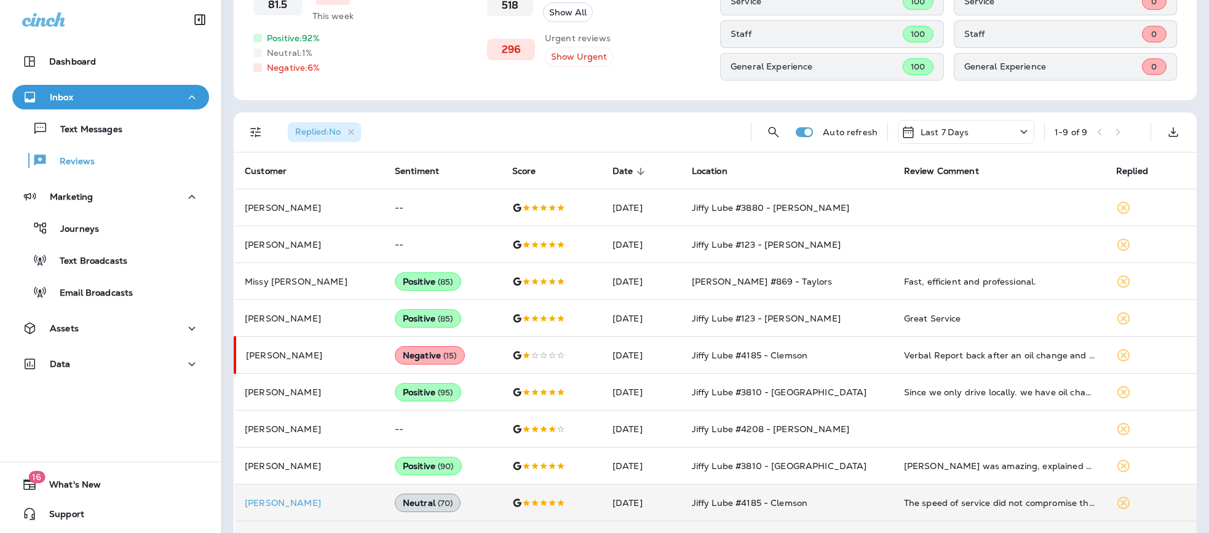
scroll to position [495, 0]
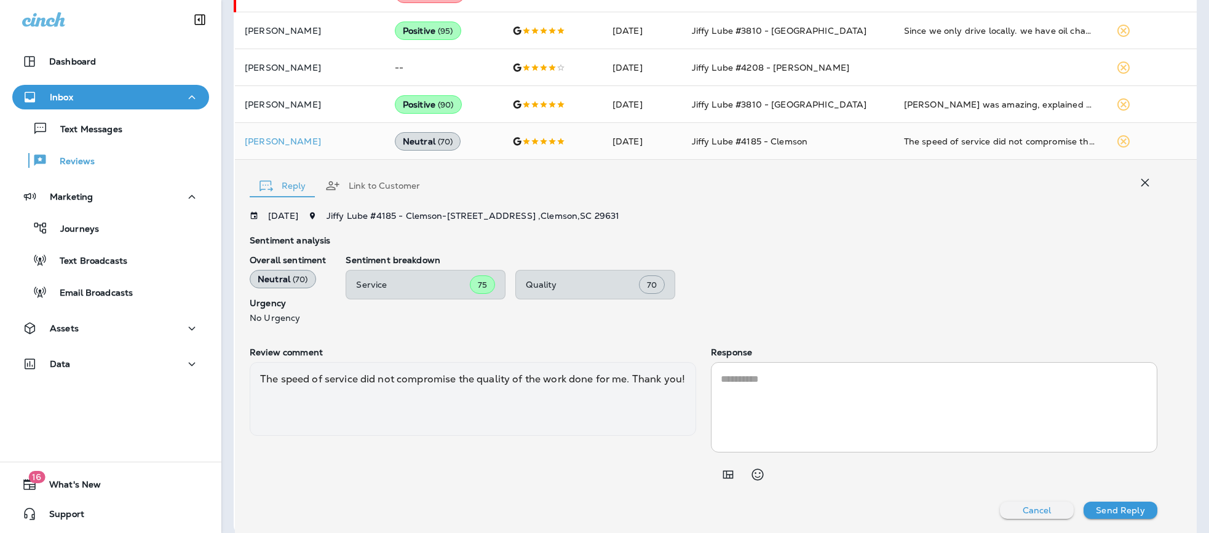
click at [858, 404] on textarea at bounding box center [933, 407] width 427 height 71
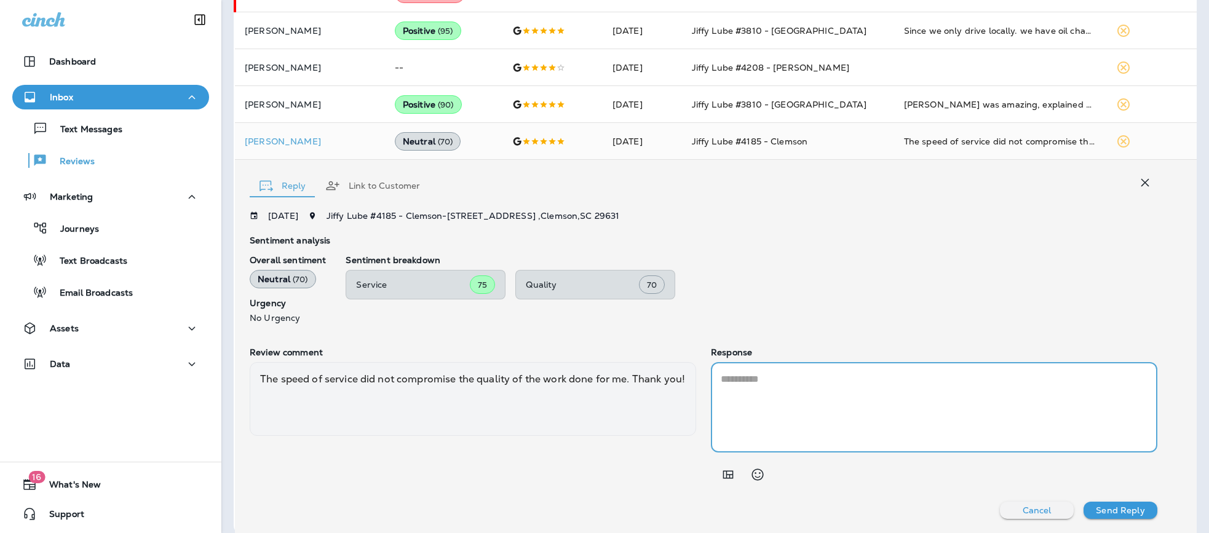
click at [771, 400] on textarea at bounding box center [933, 407] width 427 height 71
type textarea "**********"
click at [930, 500] on div "**********" at bounding box center [703, 365] width 907 height 308
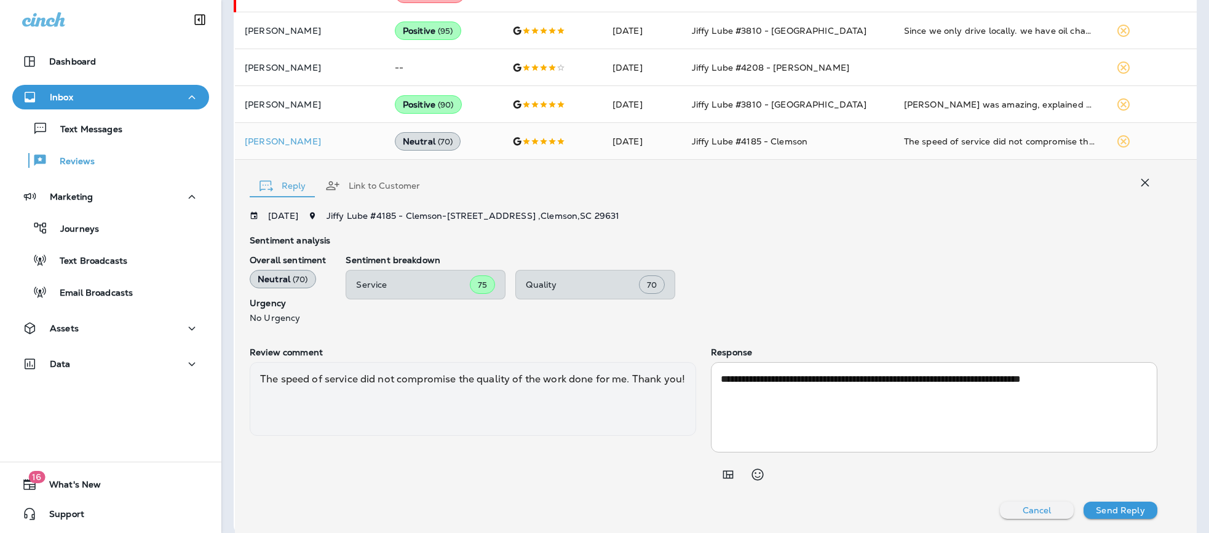
click at [930, 509] on p "Send Reply" at bounding box center [1119, 510] width 49 height 10
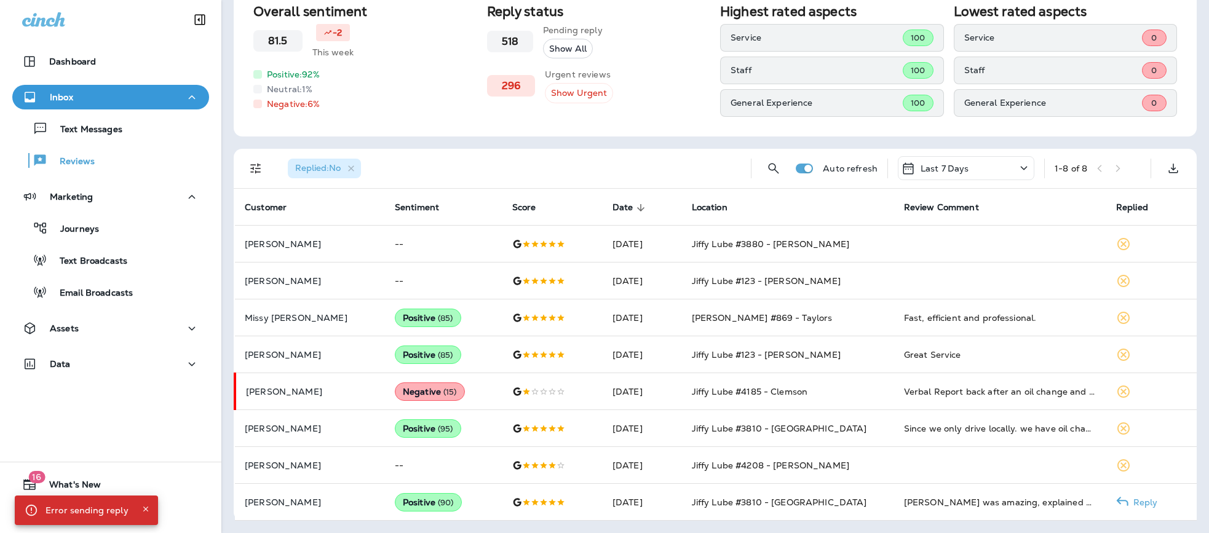
scroll to position [97, 0]
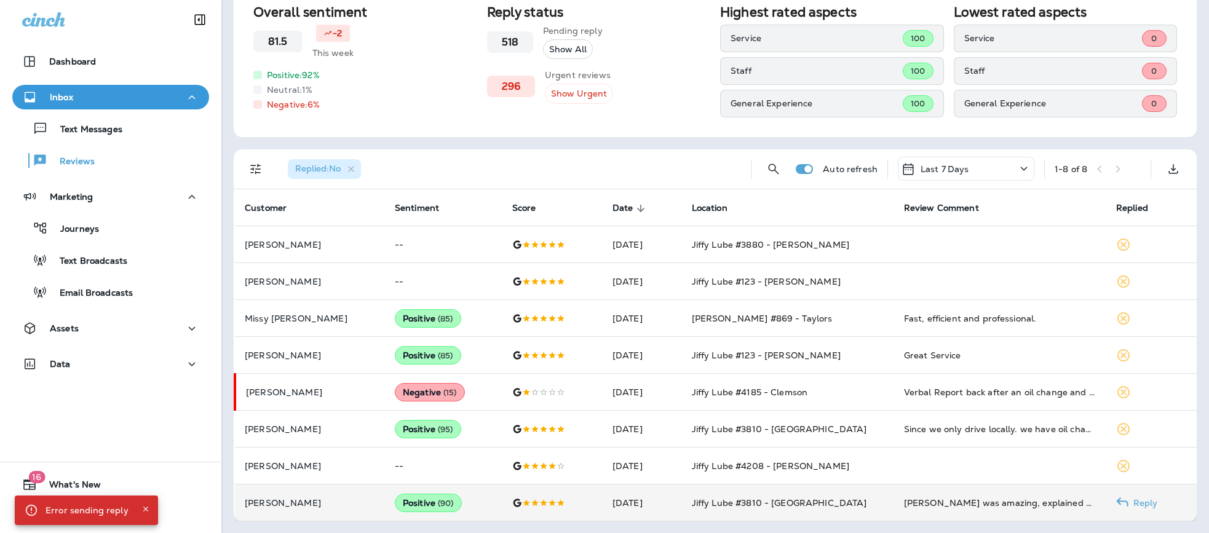
click at [930, 509] on td "[PERSON_NAME] was amazing, explained what my car needed and did not try to talk…" at bounding box center [1000, 502] width 212 height 37
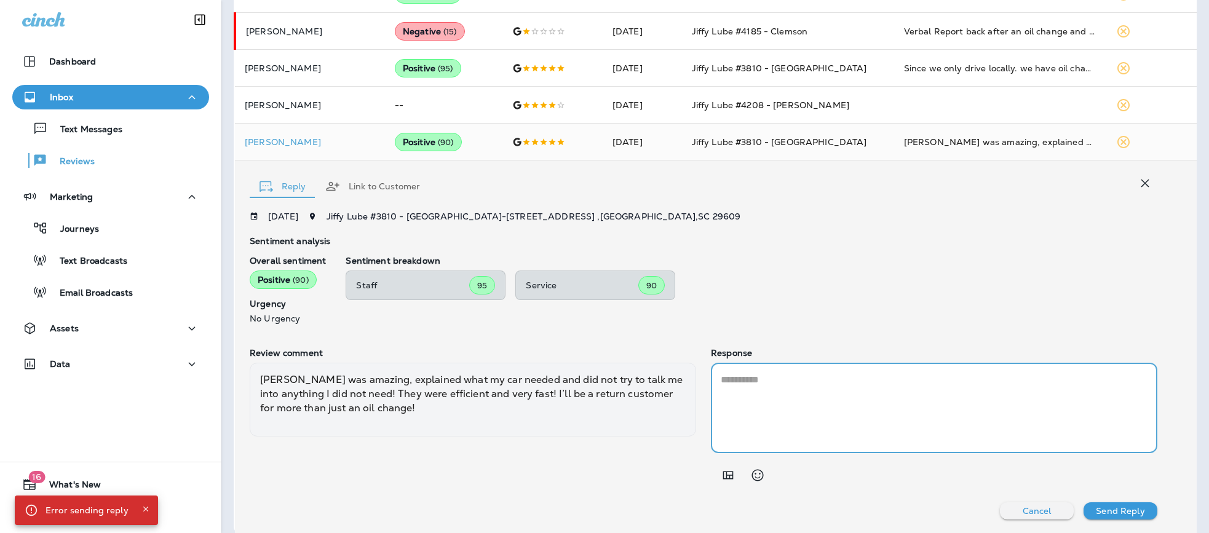
click at [797, 422] on textarea at bounding box center [933, 408] width 427 height 71
paste textarea "**********"
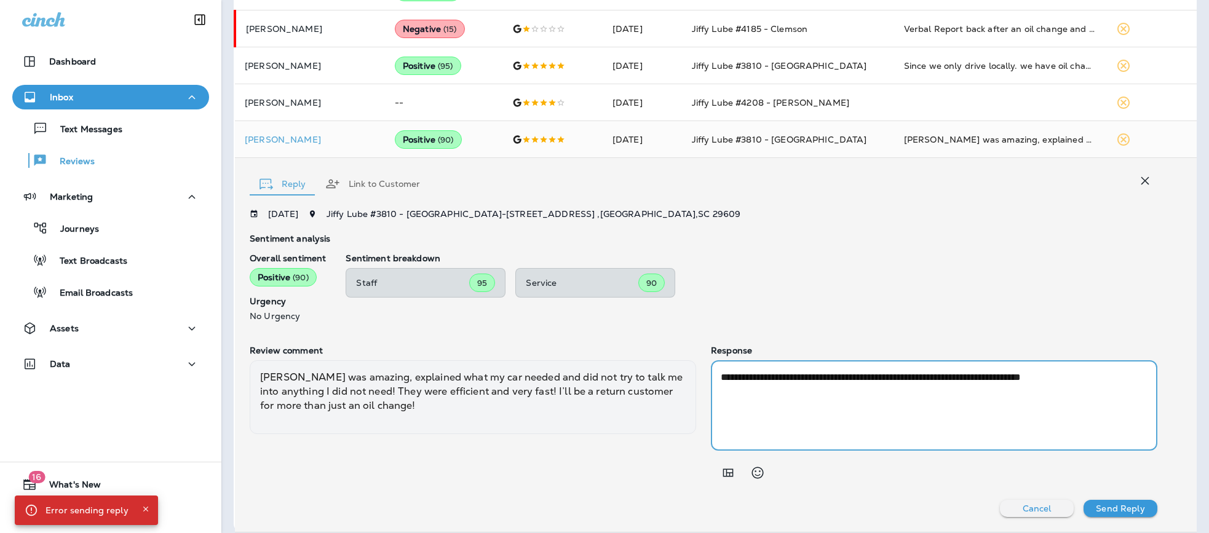
scroll to position [461, 0]
type textarea "**********"
click at [930, 507] on p "Send Reply" at bounding box center [1119, 508] width 49 height 10
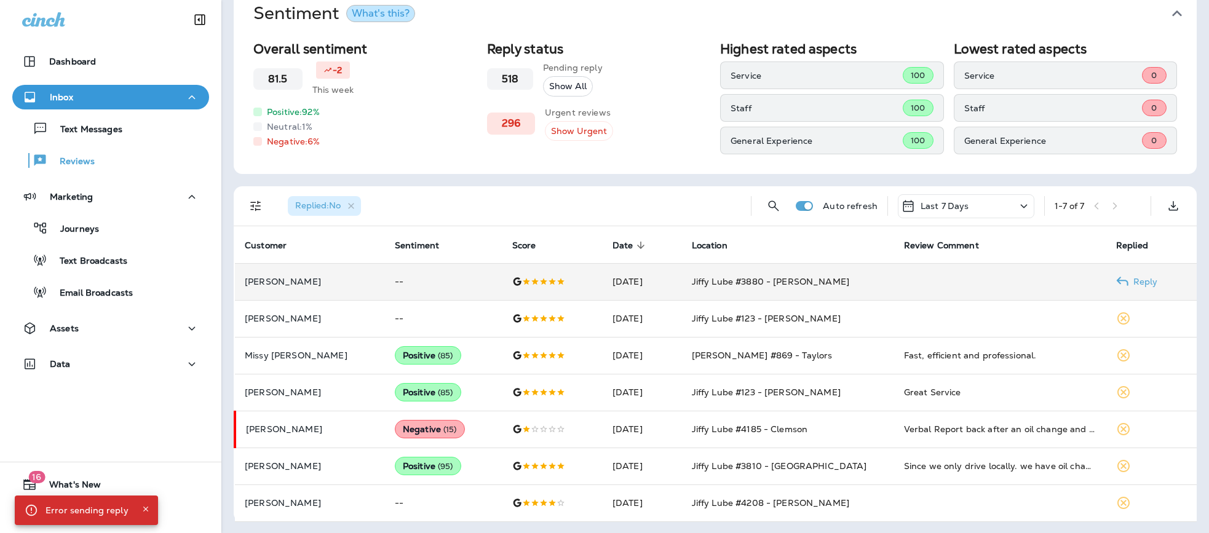
scroll to position [61, 0]
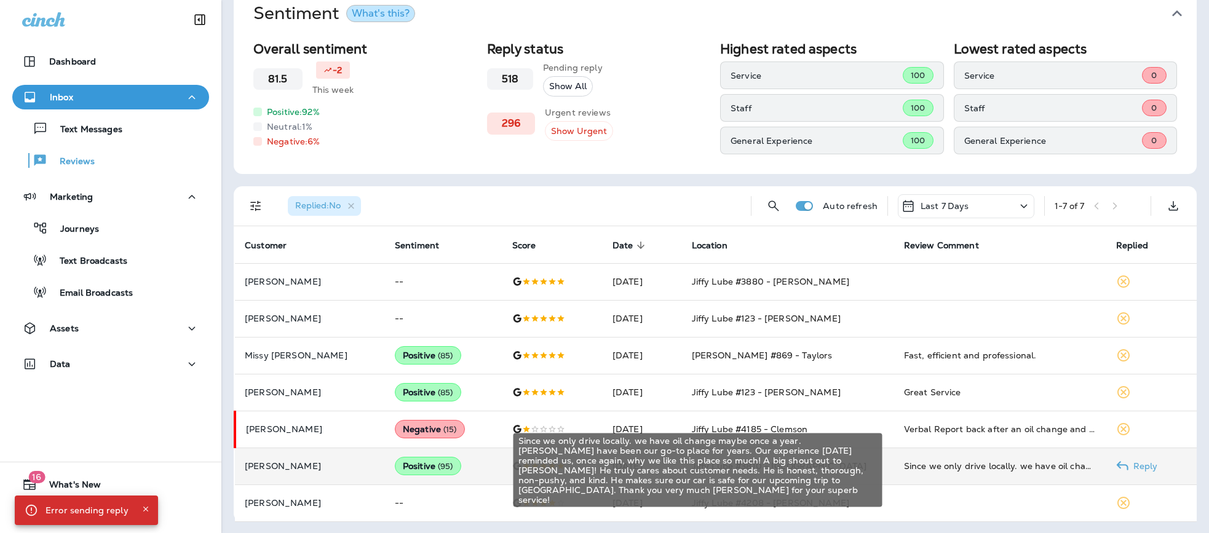
click at [930, 468] on div "Since we only drive locally. we have oil change maybe once a year. [PERSON_NAME…" at bounding box center [1000, 466] width 192 height 12
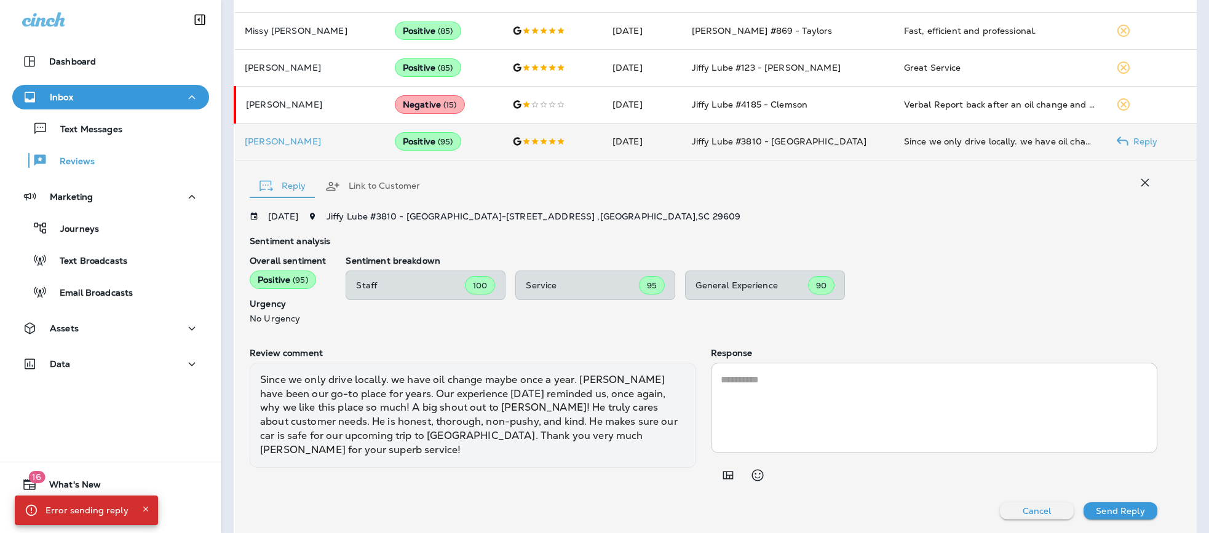
scroll to position [385, 0]
click at [766, 393] on textarea at bounding box center [933, 407] width 427 height 71
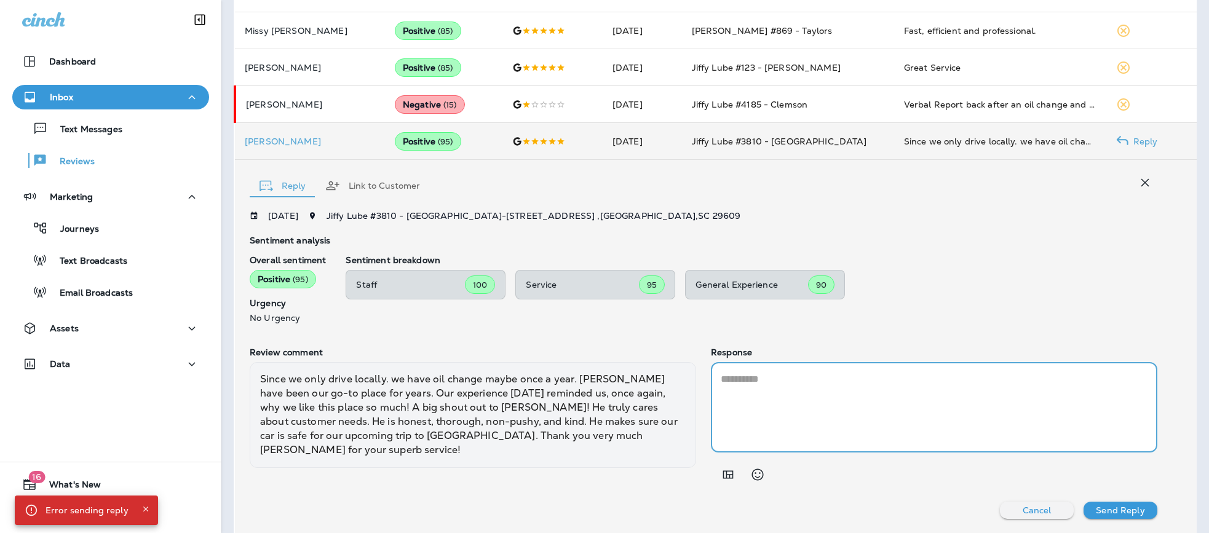
paste textarea "**********"
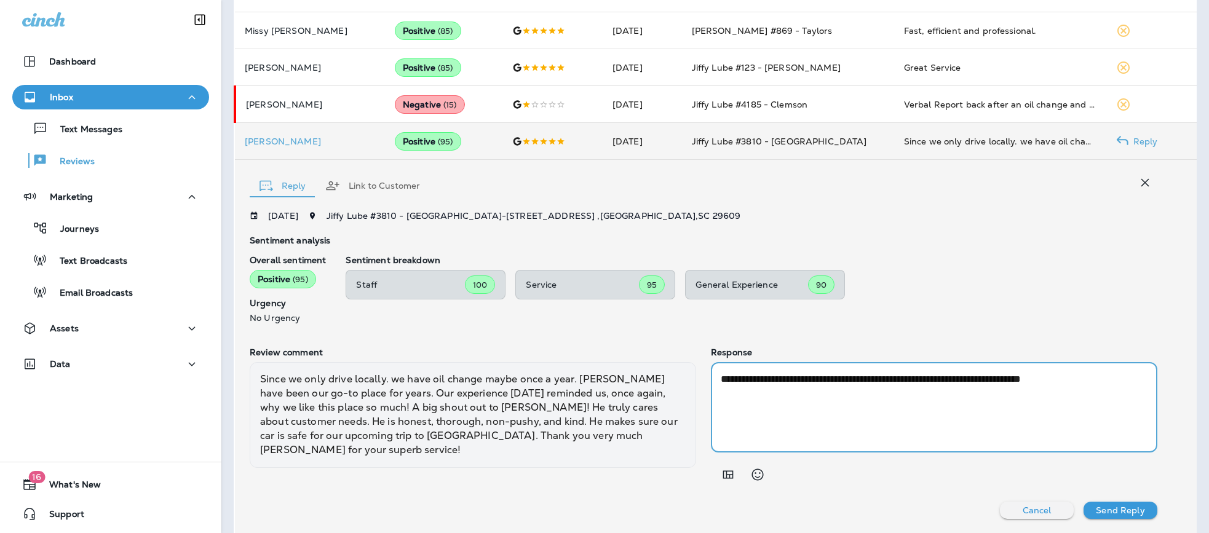
click at [930, 378] on textarea "**********" at bounding box center [933, 407] width 427 height 71
type textarea "**********"
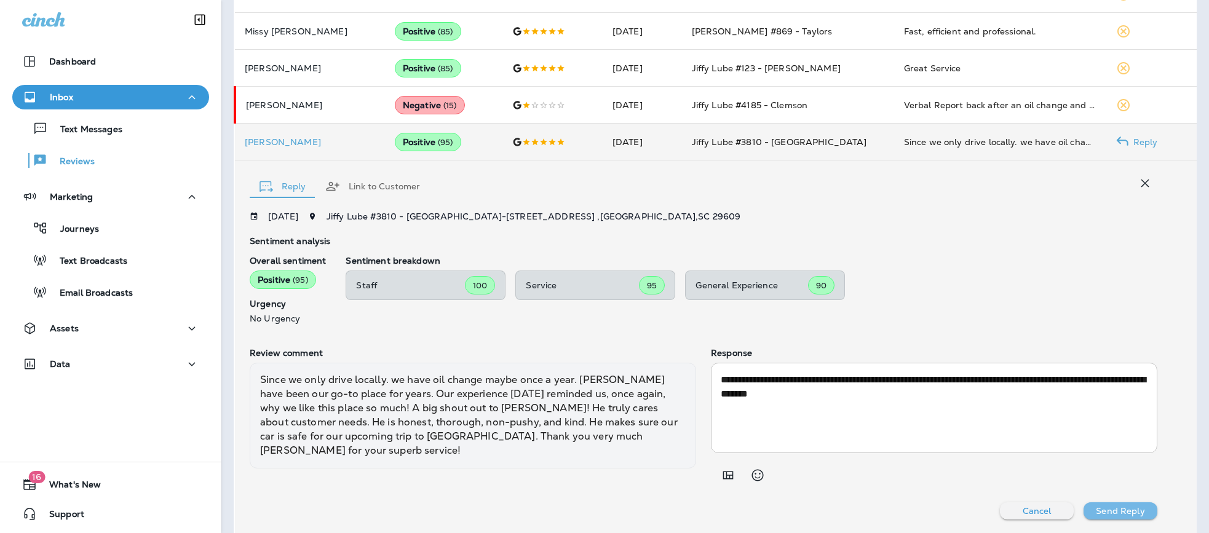
click at [930, 509] on p "Send Reply" at bounding box center [1119, 511] width 49 height 10
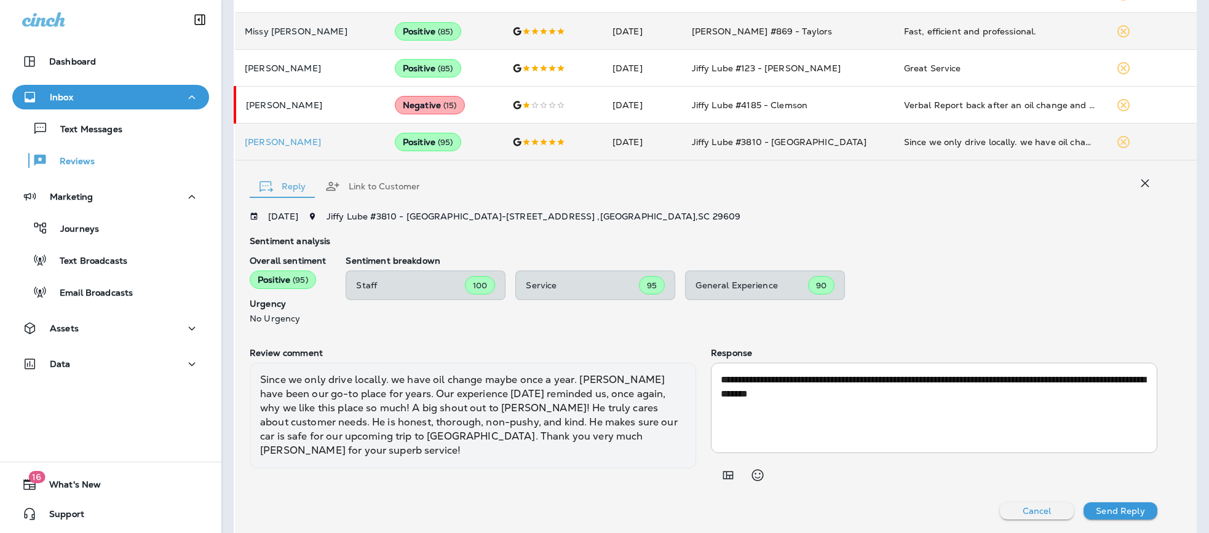
scroll to position [60, 0]
